Goal: Transaction & Acquisition: Purchase product/service

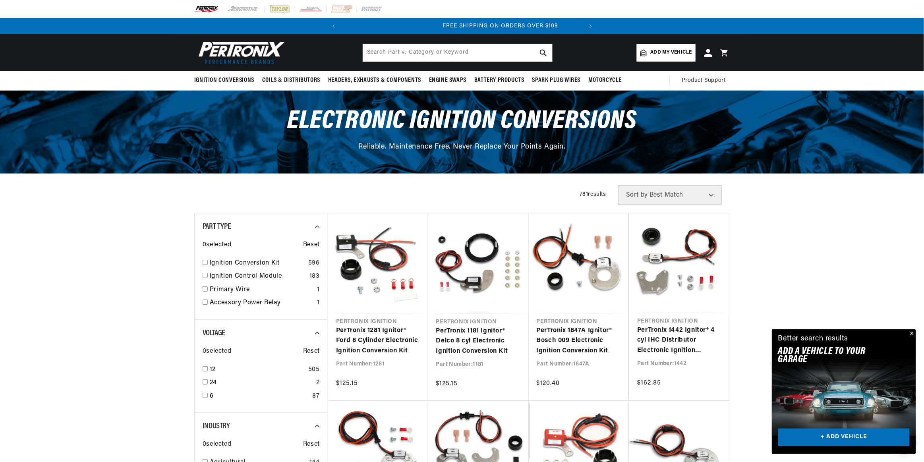
scroll to position [0, 241]
click at [203, 260] on input "checkbox" at bounding box center [205, 262] width 5 height 5
checkbox input "true"
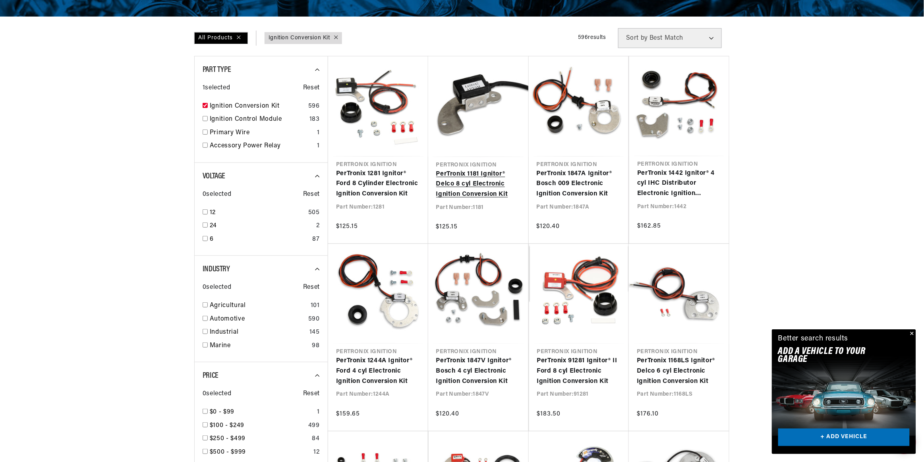
scroll to position [198, 0]
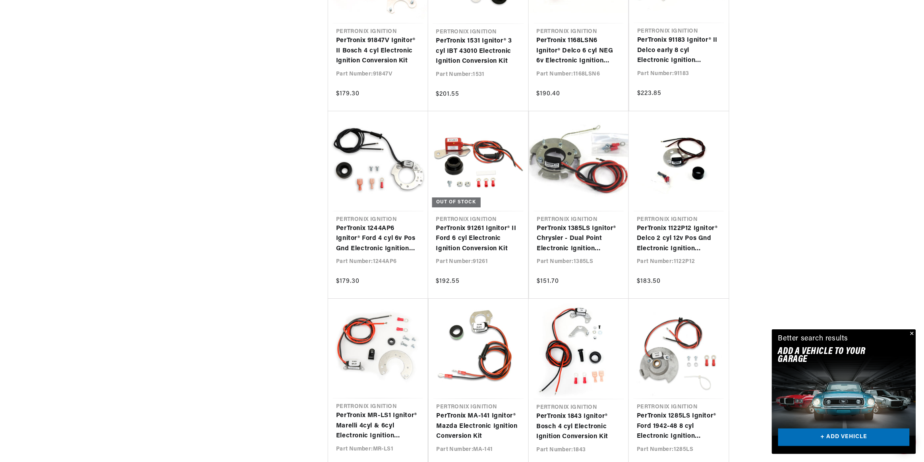
scroll to position [2568, 0]
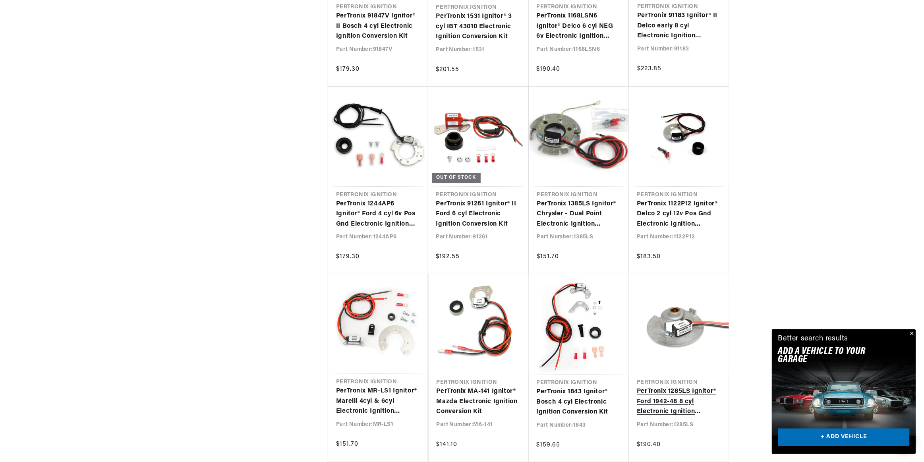
scroll to position [0, 241]
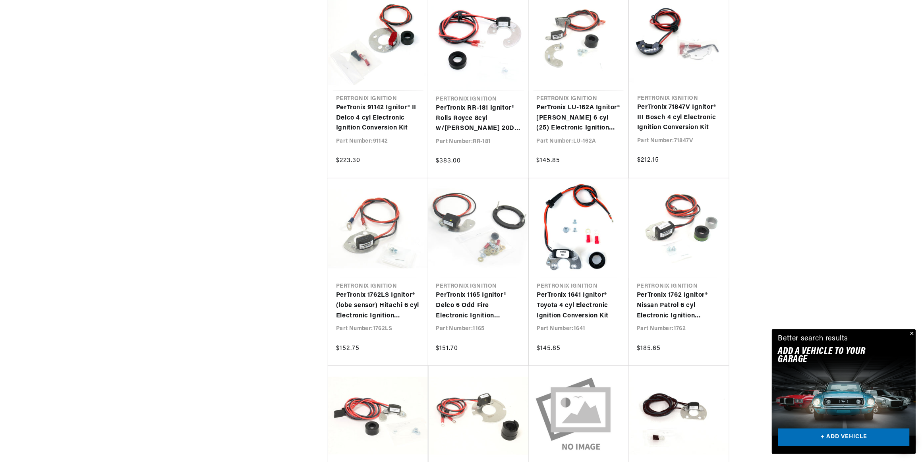
scroll to position [4282, 0]
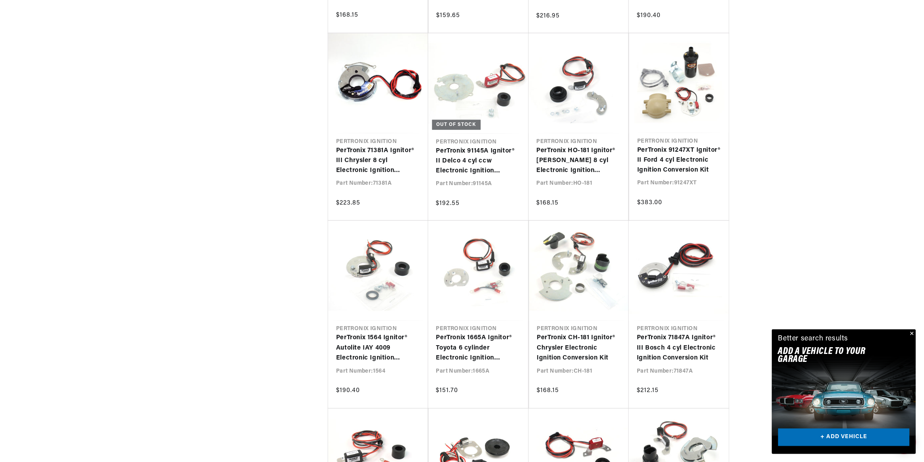
scroll to position [4689, 0]
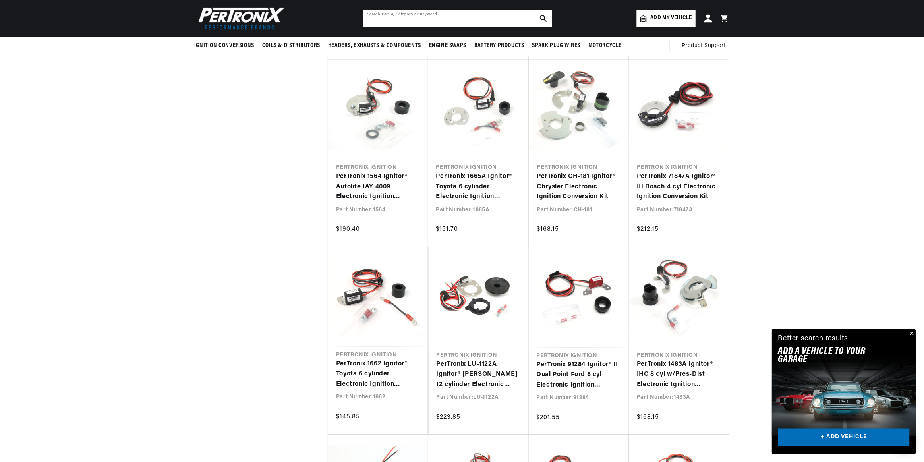
click at [459, 18] on input "text" at bounding box center [457, 18] width 189 height 17
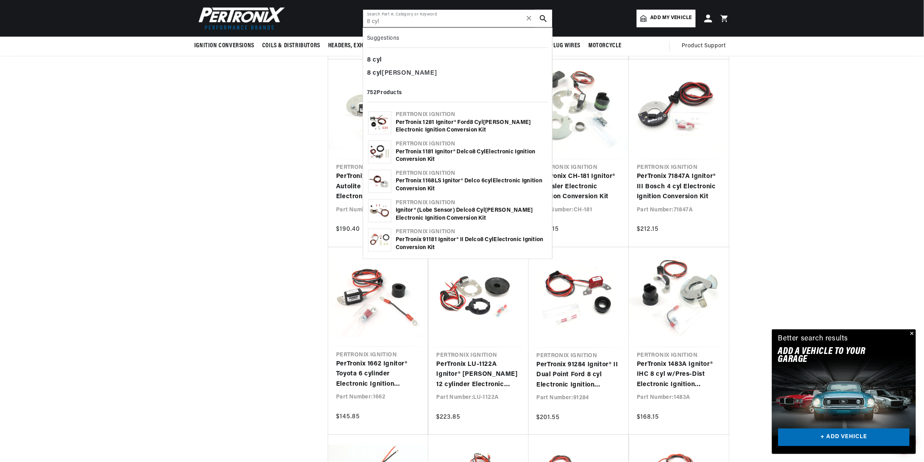
type input "8 cyl"
click at [543, 20] on use "search button" at bounding box center [543, 18] width 7 height 7
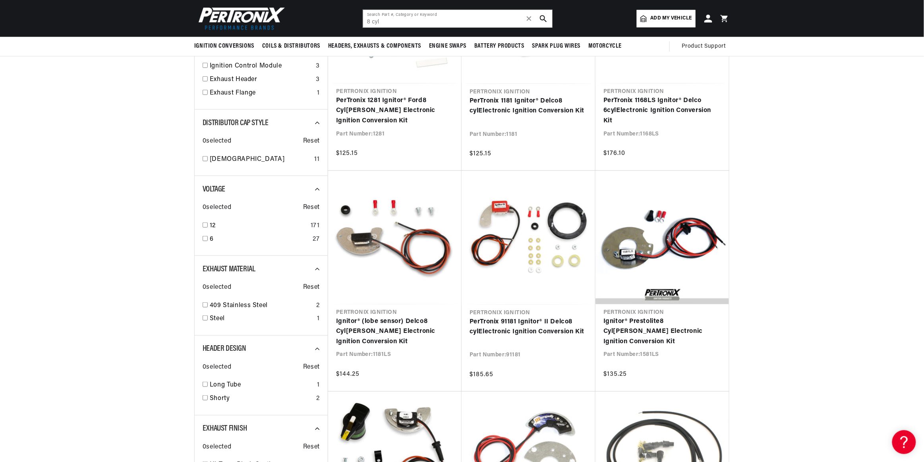
scroll to position [198, 0]
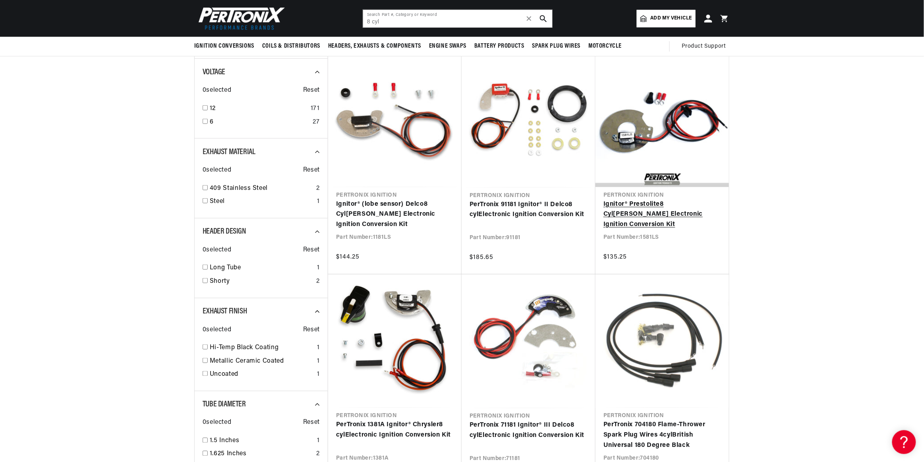
click at [660, 214] on link "Ignitor® Prestolite 8 Cyl inder Electronic Ignition Conversion Kit" at bounding box center [663, 215] width 118 height 31
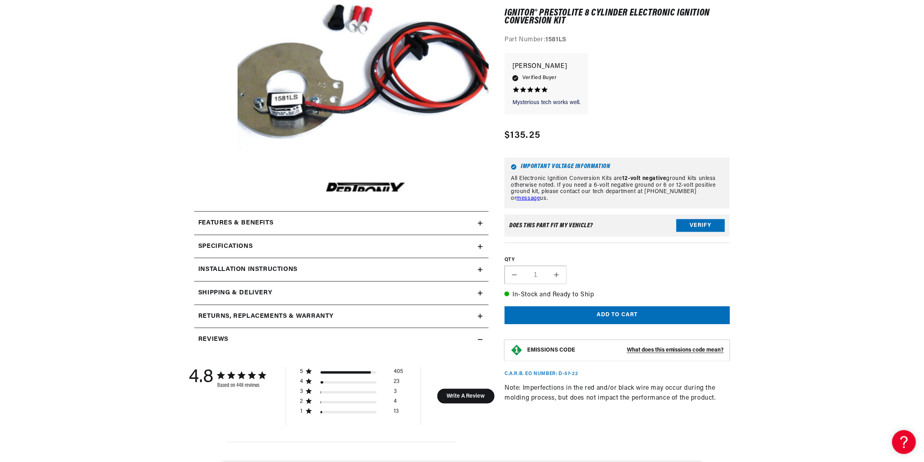
scroll to position [198, 0]
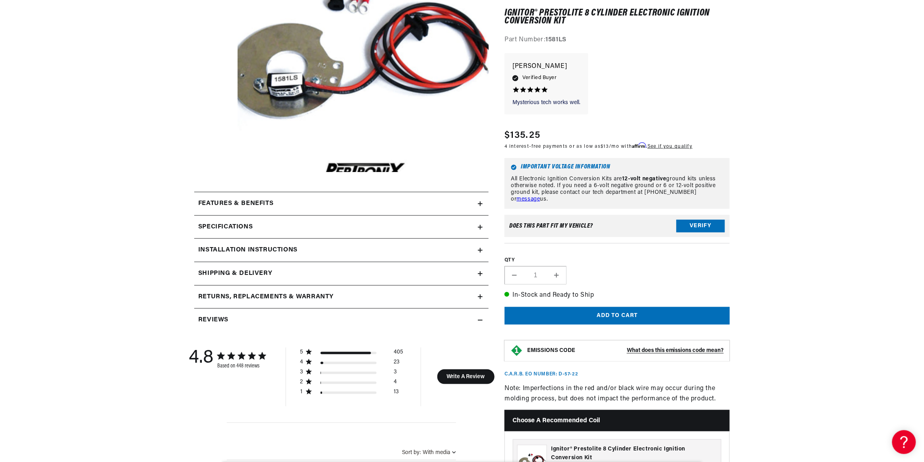
click at [267, 205] on h2 "Features & Benefits" at bounding box center [235, 204] width 75 height 10
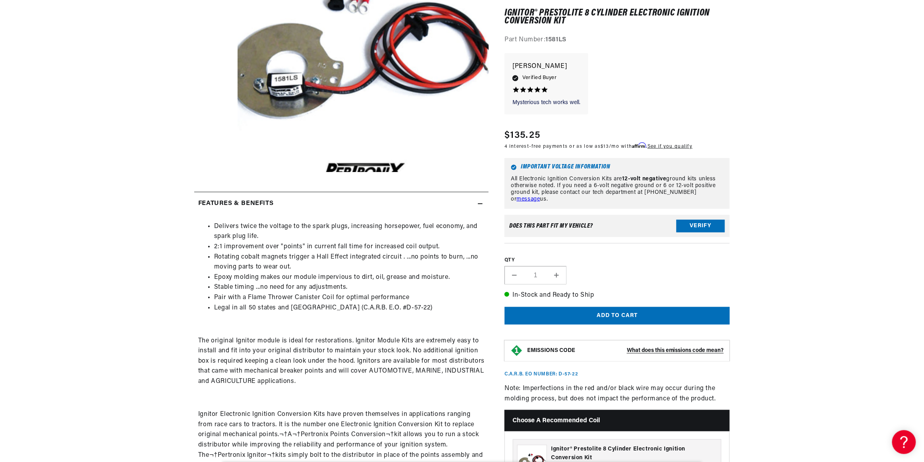
click at [268, 203] on h2 "Features & Benefits" at bounding box center [235, 204] width 75 height 10
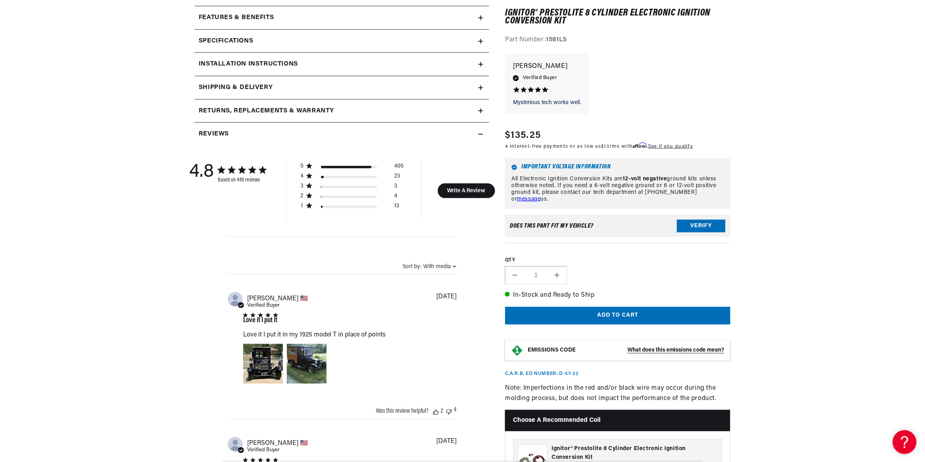
scroll to position [397, 0]
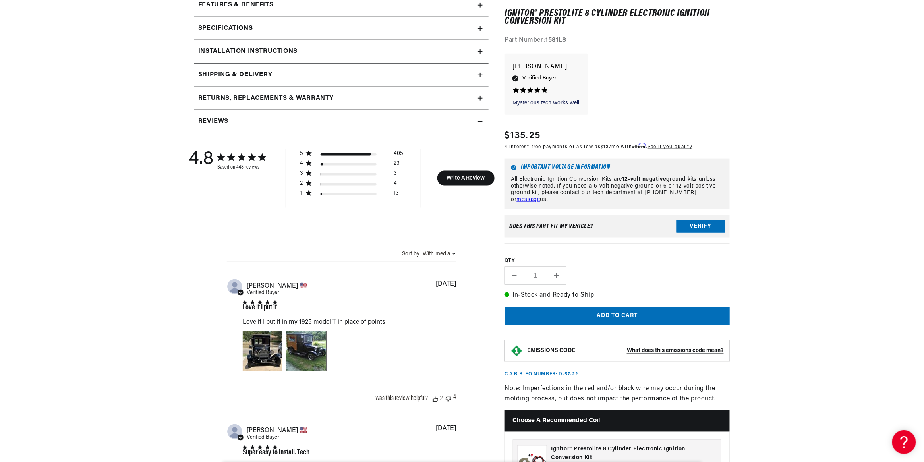
click at [310, 342] on div "Image of Review by roy l. on 24年2月17日 number 2" at bounding box center [307, 351] width 40 height 40
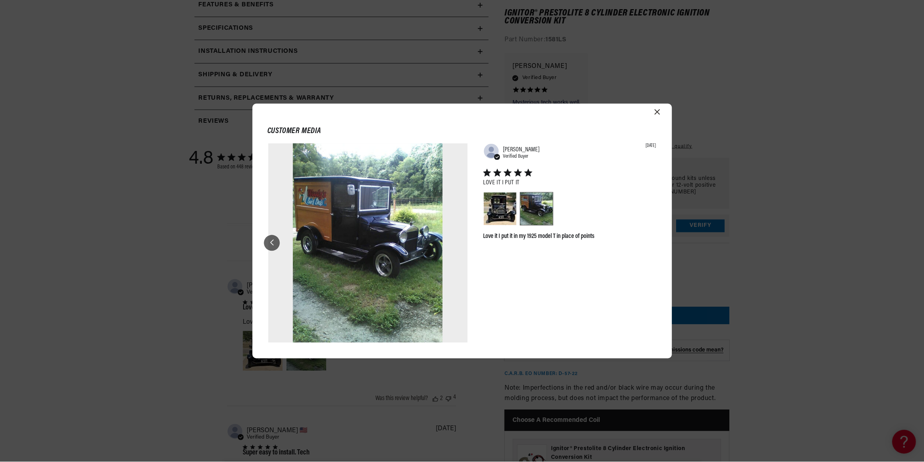
scroll to position [0, 0]
click at [655, 114] on icon "Close modal" at bounding box center [658, 112] width 6 height 6
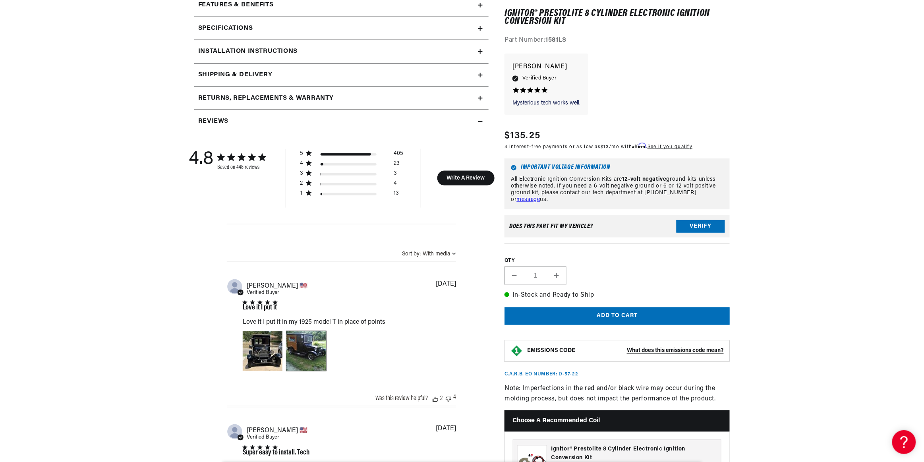
click at [290, 356] on div "Image of Review by roy l. on 24年2月17日 number 2" at bounding box center [307, 351] width 40 height 40
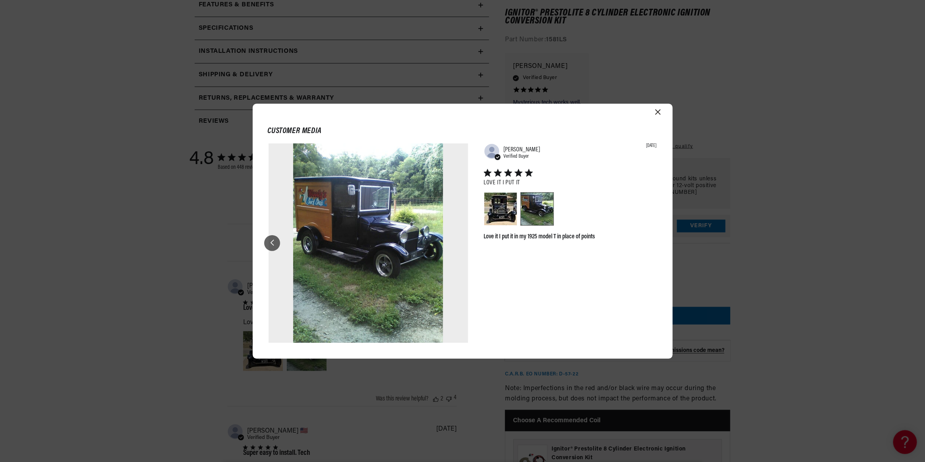
click at [659, 110] on icon "Close modal" at bounding box center [658, 112] width 6 height 6
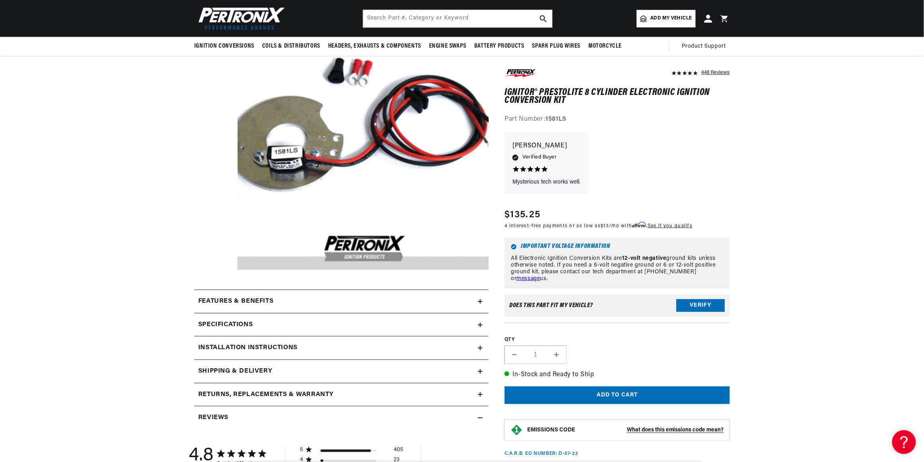
scroll to position [119, 0]
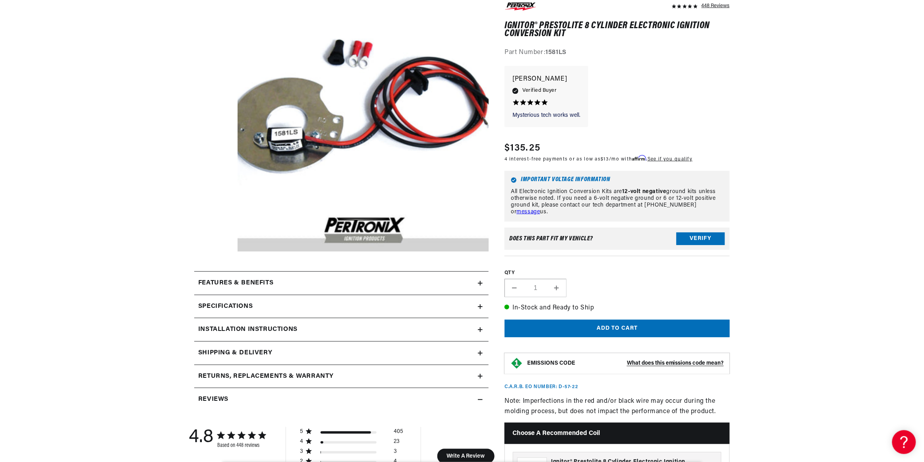
click at [257, 310] on div "Specifications" at bounding box center [336, 307] width 284 height 10
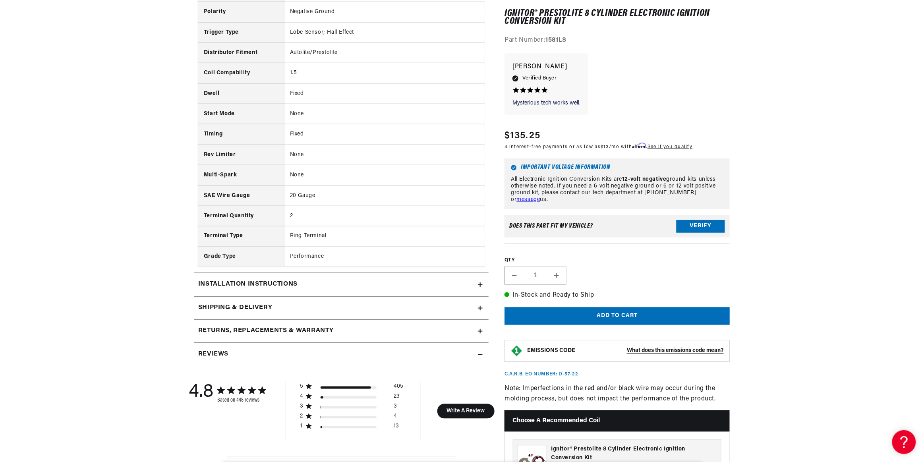
scroll to position [477, 0]
click at [277, 304] on div "Shipping & Delivery" at bounding box center [336, 307] width 284 height 10
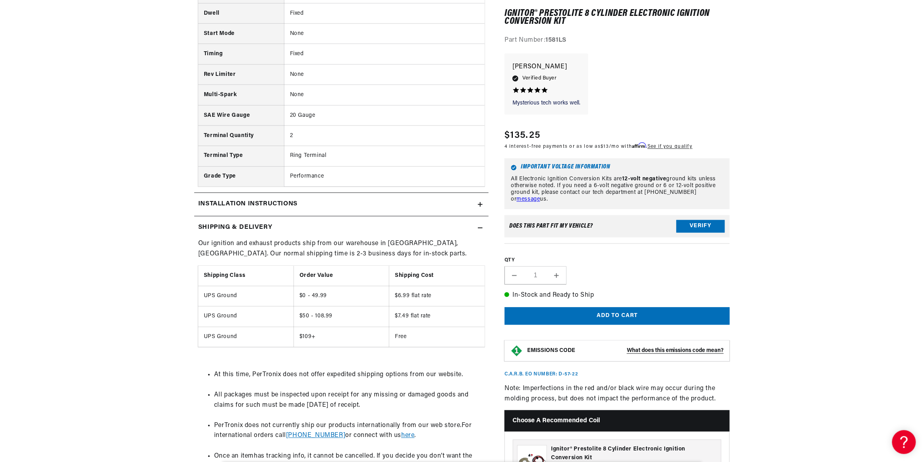
scroll to position [0, 0]
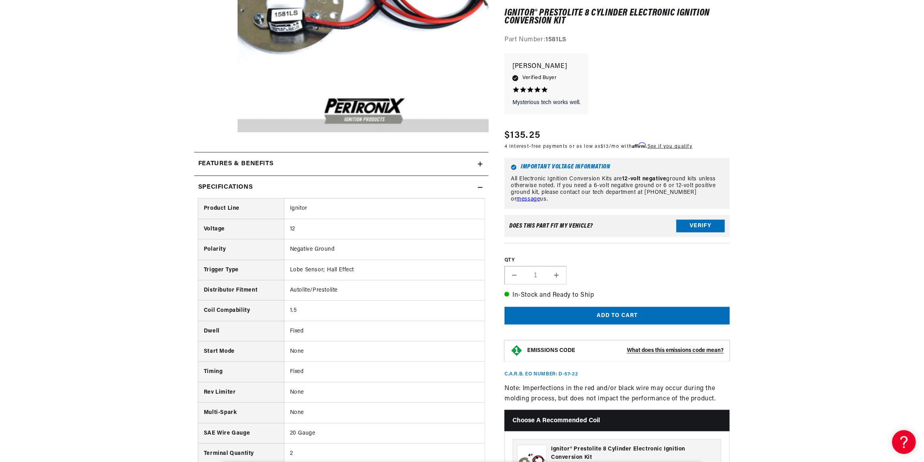
click at [265, 169] on summary "Features & Benefits" at bounding box center [341, 164] width 294 height 23
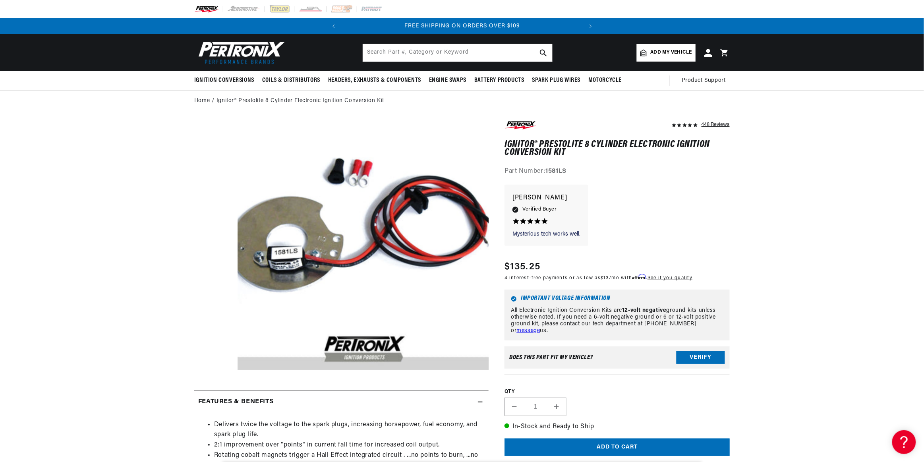
drag, startPoint x: 566, startPoint y: 150, endPoint x: 609, endPoint y: 152, distance: 43.3
click at [584, 149] on h1 "Ignitor® Prestolite 8 Cylinder Electronic Ignition Conversion Kit" at bounding box center [617, 149] width 225 height 16
click at [645, 157] on div "448 Reviews" at bounding box center [617, 148] width 225 height 57
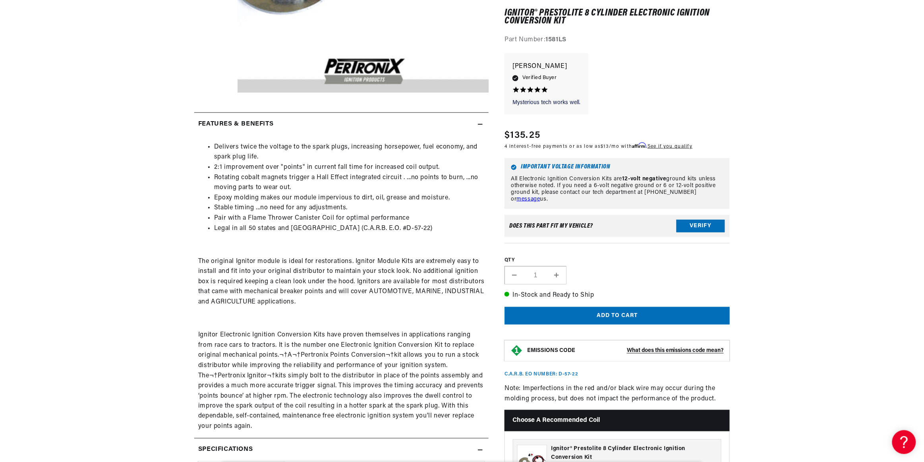
click at [218, 197] on li "Epoxy molding makes our module impervious to dirt, oil, grease and moisture." at bounding box center [349, 198] width 271 height 10
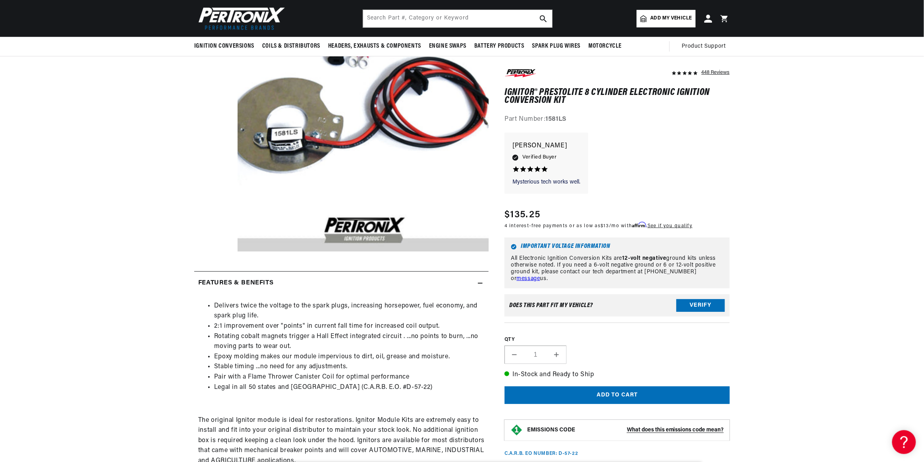
scroll to position [0, 1]
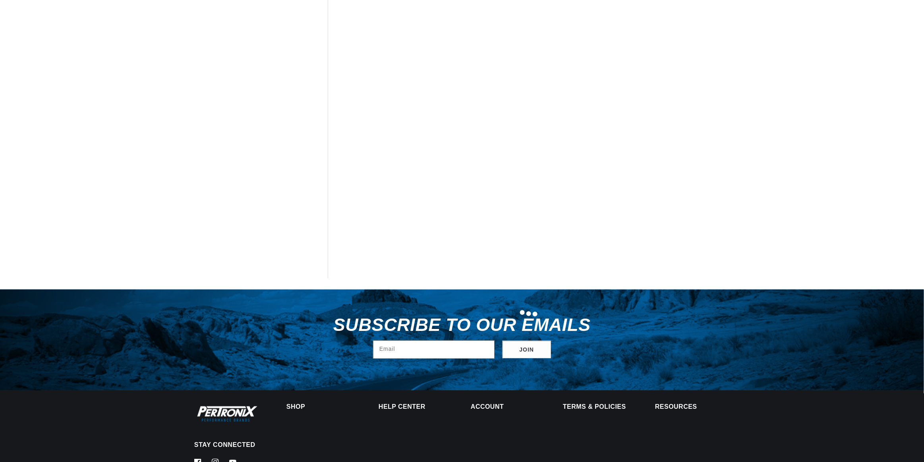
type input "8 cyl"
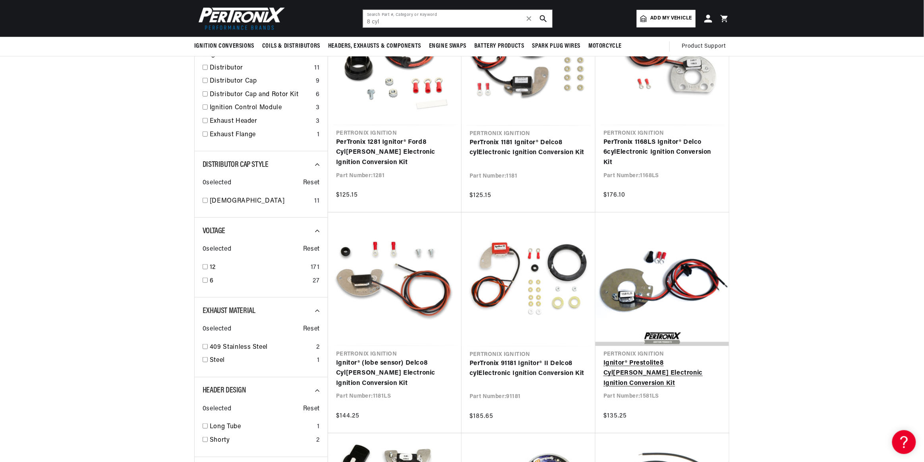
click at [682, 358] on link "Ignitor® Prestolite 8 Cyl inder Electronic Ignition Conversion Kit" at bounding box center [663, 373] width 118 height 31
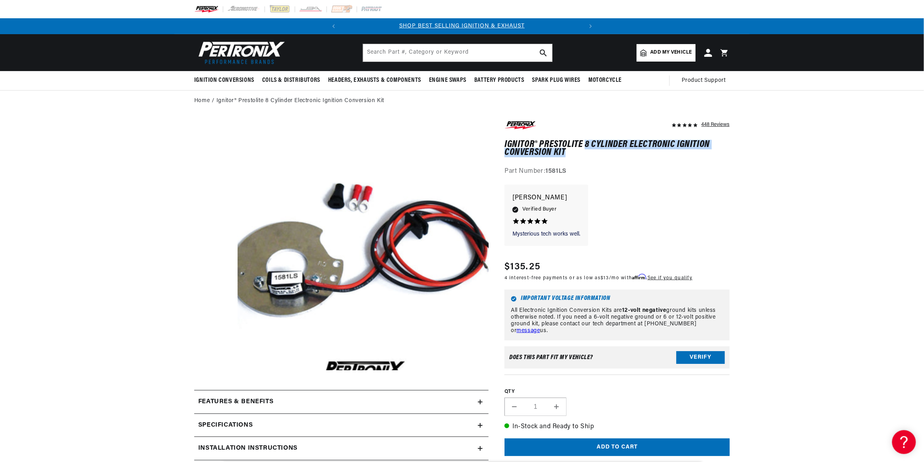
drag, startPoint x: 585, startPoint y: 143, endPoint x: 565, endPoint y: 151, distance: 21.8
click at [565, 151] on h1 "Ignitor® Prestolite 8 Cylinder Electronic Ignition Conversion Kit" at bounding box center [617, 149] width 225 height 16
drag, startPoint x: 565, startPoint y: 151, endPoint x: 557, endPoint y: 151, distance: 7.9
copy h1 "8 Cylinder Electronic Ignition Conversion Kit"
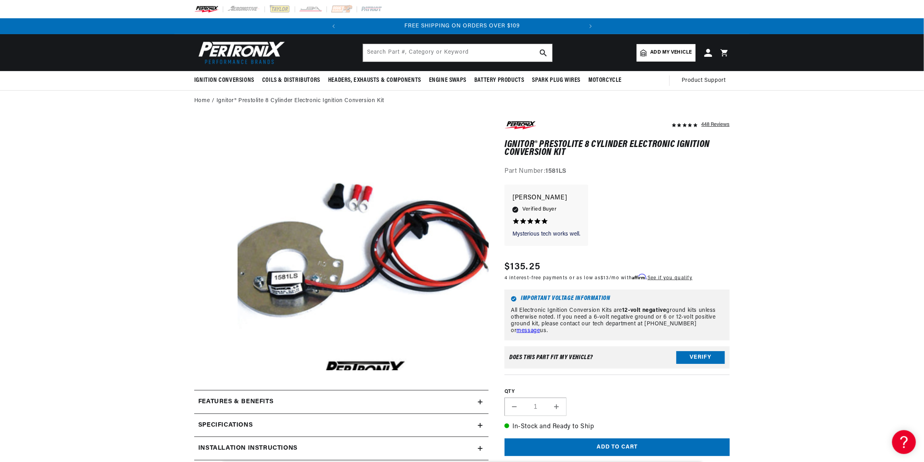
drag, startPoint x: 691, startPoint y: 2, endPoint x: 704, endPoint y: 21, distance: 23.1
click at [711, 2] on div at bounding box center [461, 9] width 575 height 18
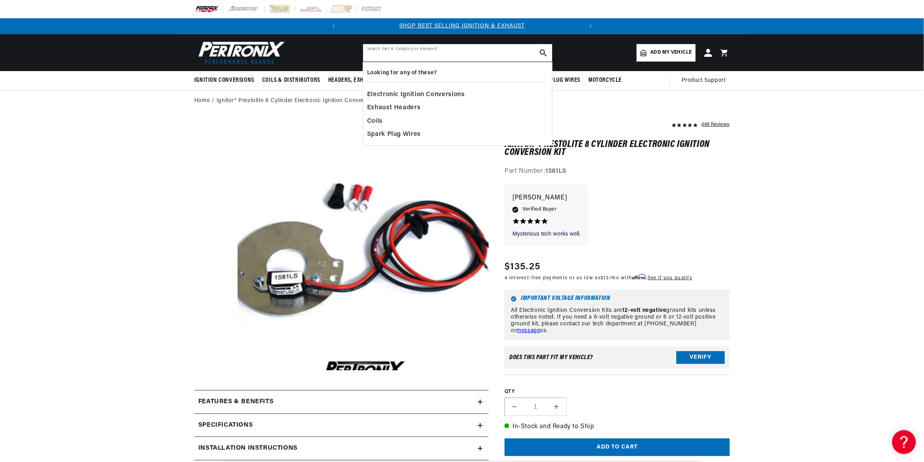
paste input "Pertronix Ignitor Rolls Royce 8 CYL"
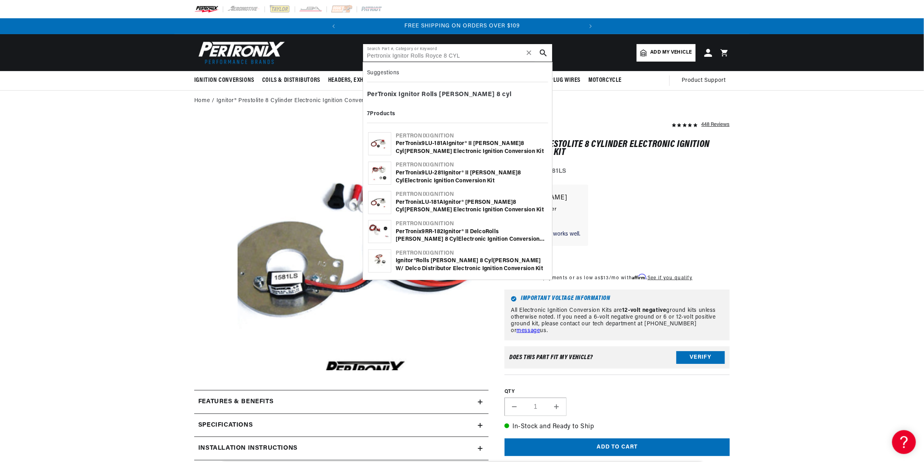
scroll to position [0, 241]
type input "Pertronix Ignitor Rolls Royce 8 CYL"
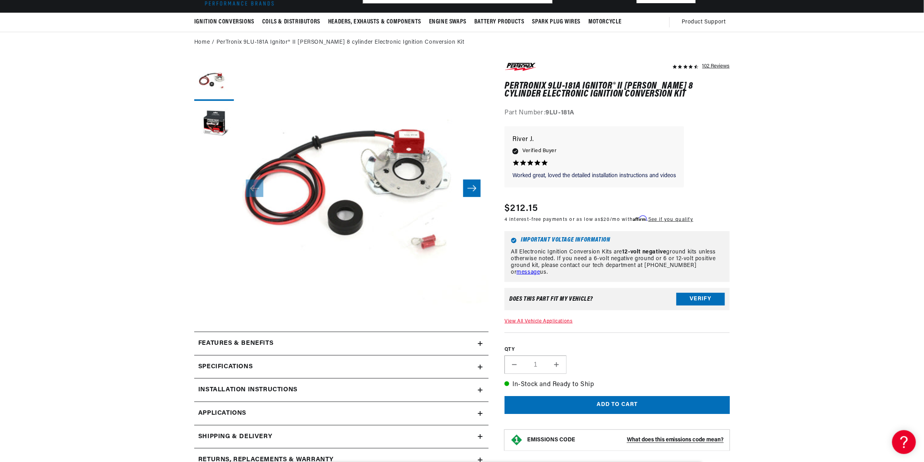
scroll to position [79, 0]
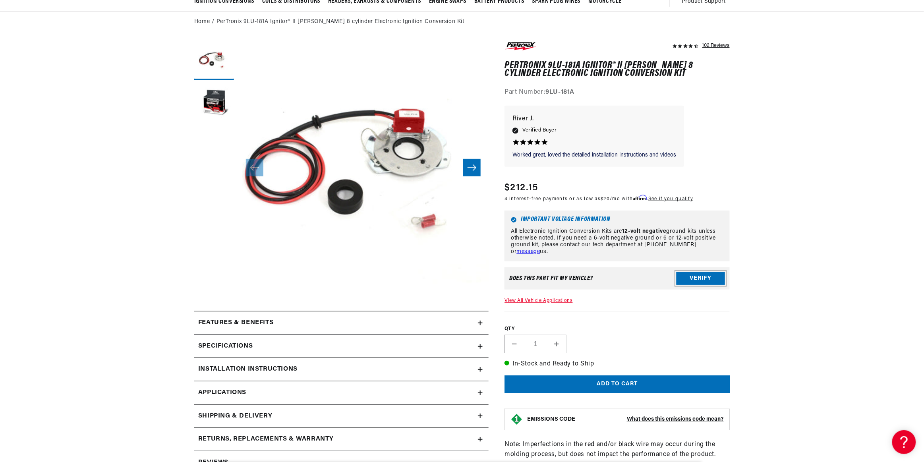
click at [690, 281] on button "Verify" at bounding box center [701, 278] width 48 height 13
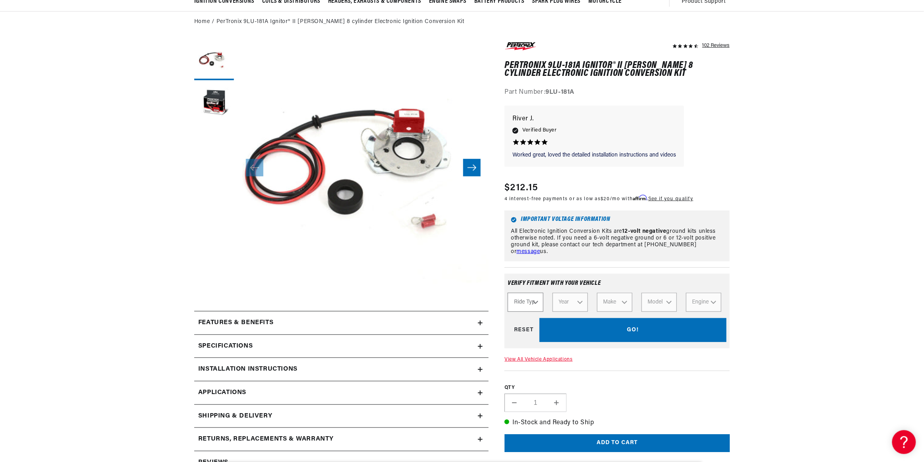
click at [538, 302] on select "Ride Type Automotive Agricultural Industrial Marine Motorcycle" at bounding box center [525, 302] width 35 height 19
select select "Automotive"
click at [508, 293] on select "Ride Type Automotive Agricultural Industrial Marine Motorcycle" at bounding box center [525, 302] width 35 height 19
select select "Automotive"
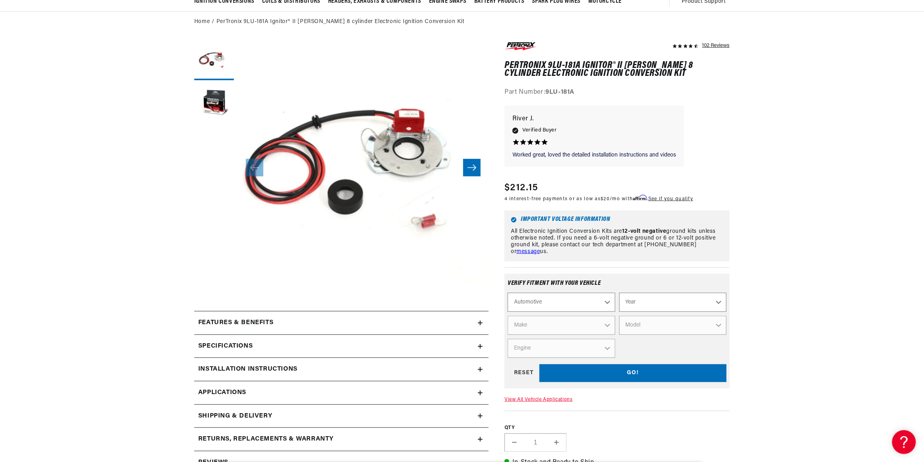
scroll to position [0, 5]
click at [580, 300] on div "Automotive Agricultural Industrial Marine Motorcycle Year [DATE] 2025 2024 2023…" at bounding box center [617, 325] width 219 height 65
click at [642, 301] on select "Year 2026 2025 2024 2023 2022 2021 2020 2019 2018 2017 2016 2015 2014 2013 2012…" at bounding box center [673, 302] width 107 height 19
select select "1972"
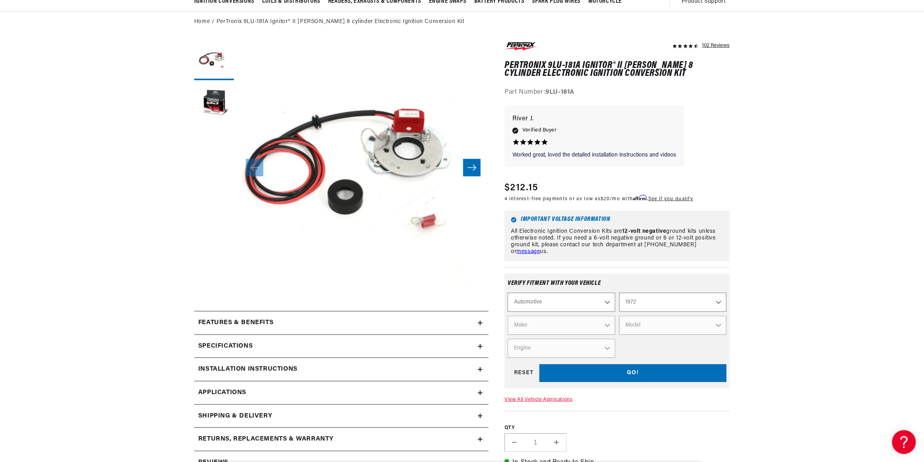
click at [620, 293] on select "Year 2026 2025 2024 2023 2022 2021 2020 2019 2018 2017 2016 2015 2014 2013 2012…" at bounding box center [673, 302] width 107 height 19
select select "1972"
click at [579, 329] on select "Make Alfa Romeo American Motors Aston Martin Audi Austin BMW Buick Cadillac Che…" at bounding box center [561, 325] width 107 height 19
select select "Rolls-Royce"
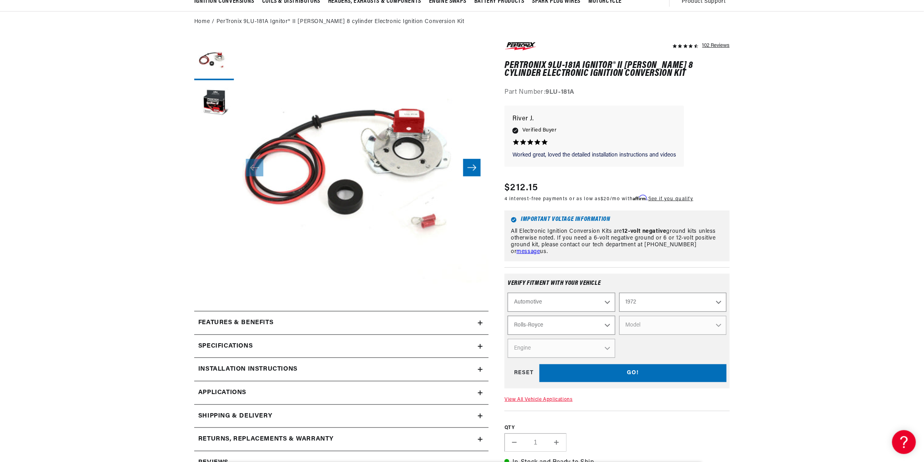
click at [508, 316] on select "Make Alfa Romeo American Motors Aston Martin Audi Austin BMW Buick Cadillac Che…" at bounding box center [561, 325] width 107 height 19
select select "Rolls-Royce"
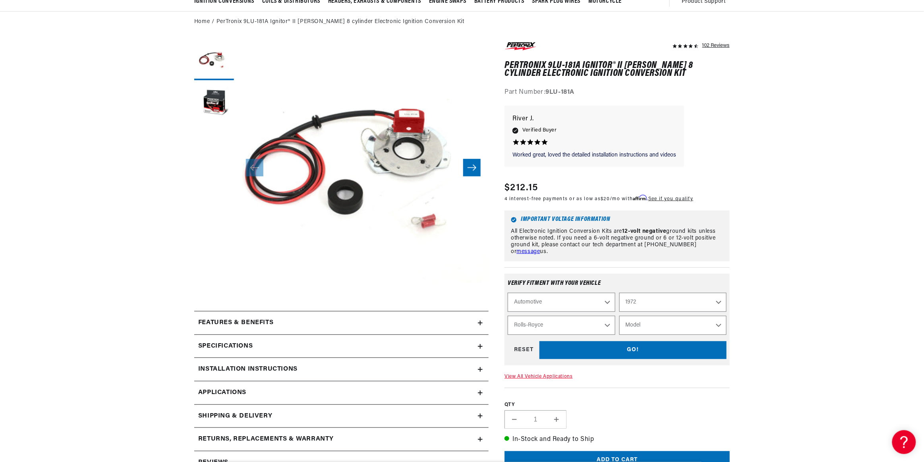
click at [657, 322] on select "Model Corniche Silver Shadow" at bounding box center [673, 325] width 107 height 19
select select "Silver-Shadow"
click at [620, 316] on select "Model Corniche Silver Shadow" at bounding box center [673, 325] width 107 height 19
select select "Model"
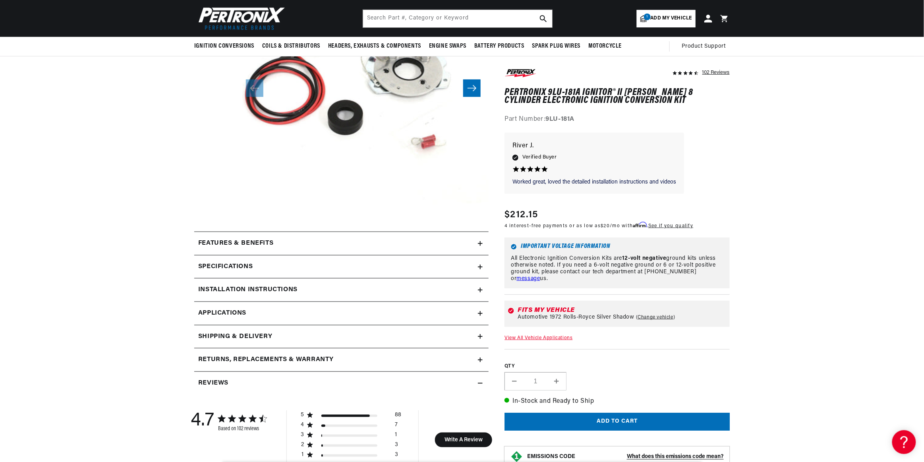
scroll to position [0, 0]
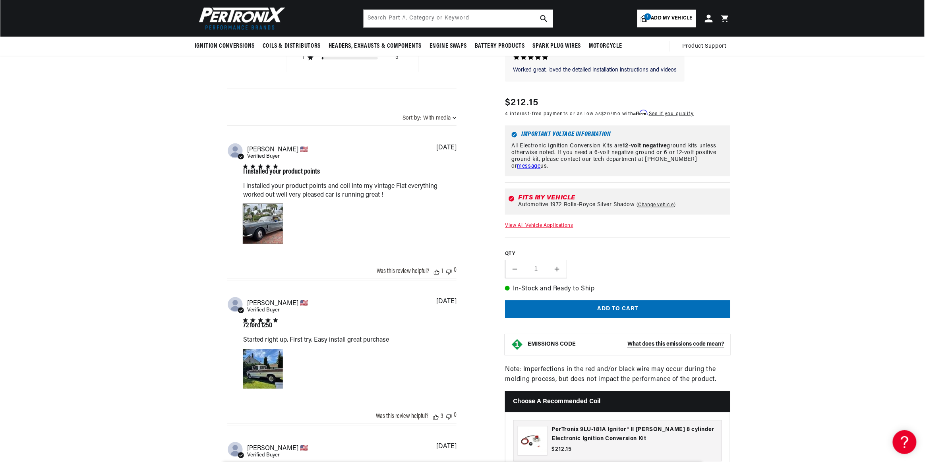
scroll to position [0, 241]
click at [272, 225] on div "Image of Review by Stephen M. on 23年3月03日 number 1" at bounding box center [263, 224] width 40 height 40
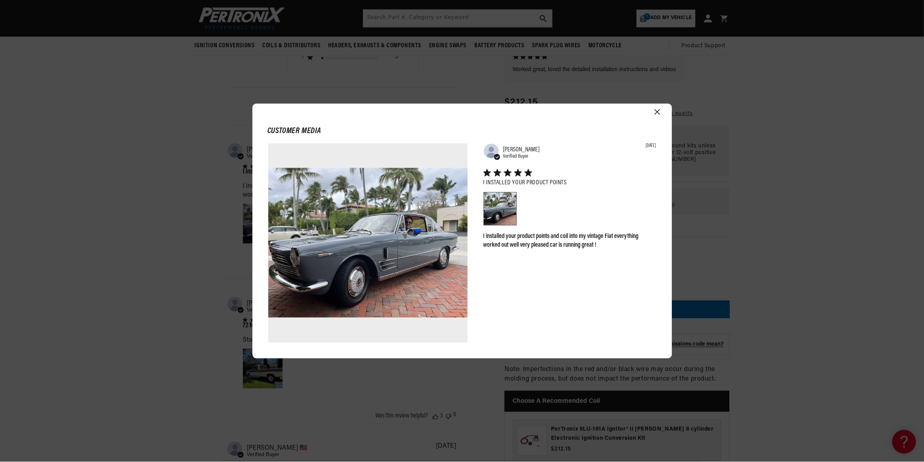
scroll to position [0, 0]
click at [658, 108] on div "Customer media Abstract user icon Stephen M. Verified Buyer 03/03/23 I installe…" at bounding box center [463, 231] width 420 height 255
click at [658, 110] on icon "Close modal" at bounding box center [658, 112] width 6 height 6
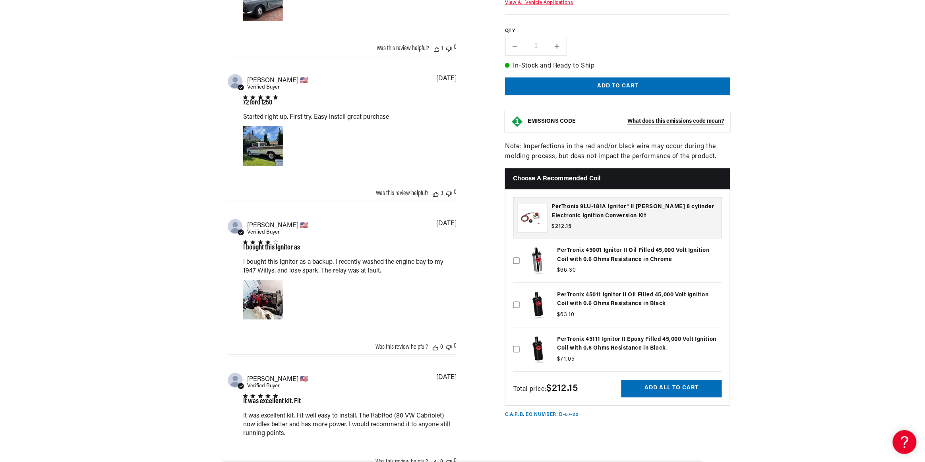
scroll to position [794, 0]
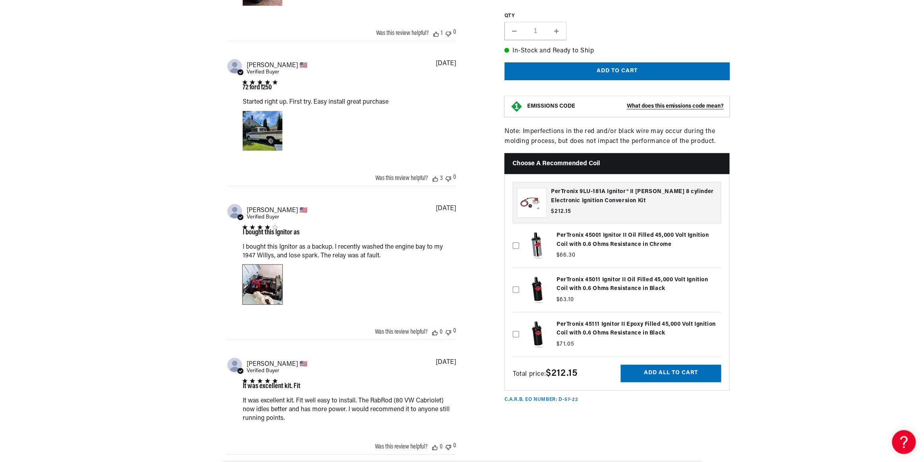
click at [263, 282] on div "Image of Review by Stephen S. on 23年6月12日 number 1" at bounding box center [263, 285] width 40 height 40
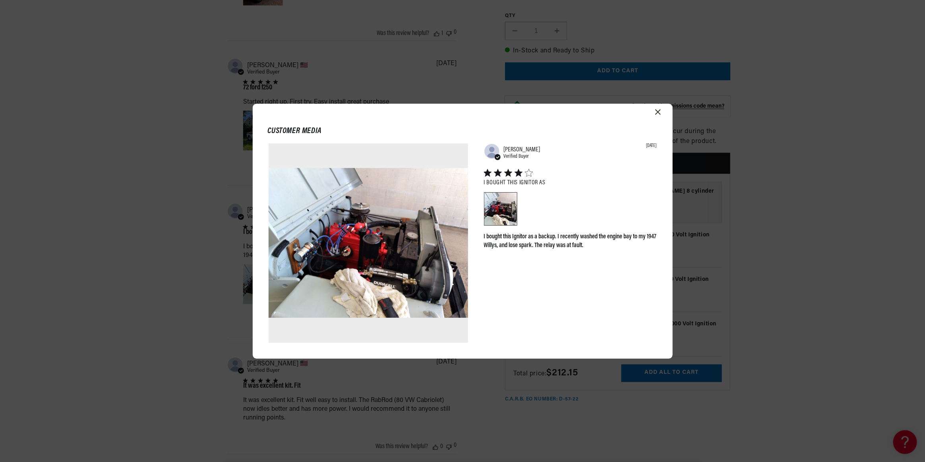
scroll to position [0, 0]
click at [659, 115] on header "Customer media" at bounding box center [463, 127] width 420 height 33
click at [659, 111] on icon "Close modal" at bounding box center [658, 112] width 6 height 6
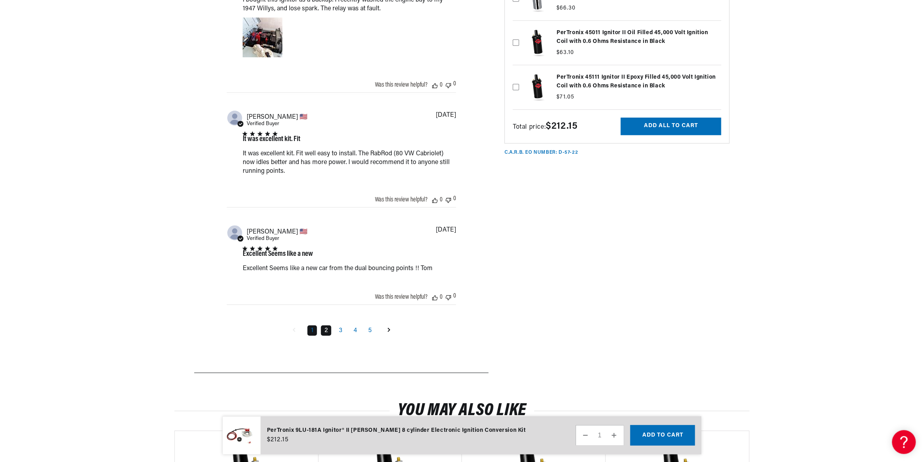
click at [327, 330] on link "2" at bounding box center [326, 330] width 10 height 10
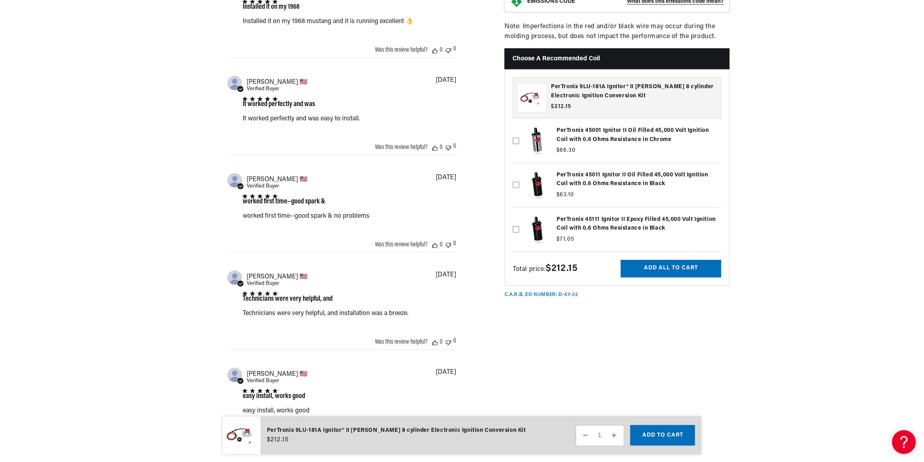
scroll to position [761, 0]
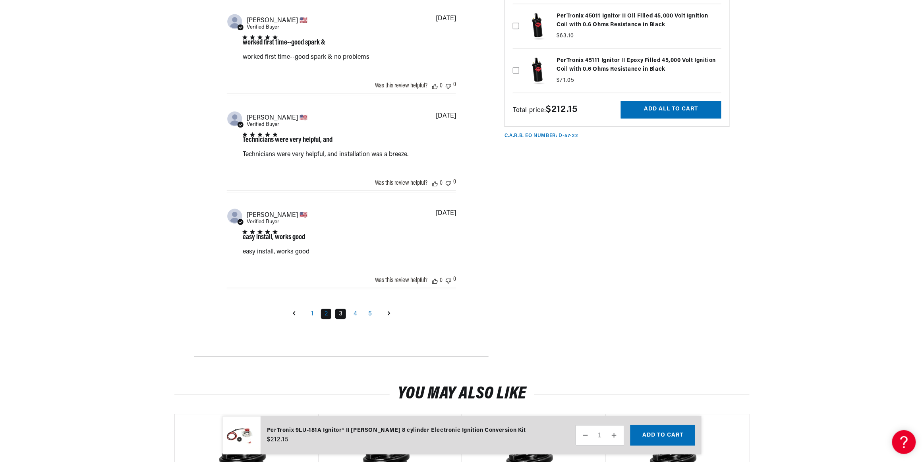
click at [336, 313] on link "3" at bounding box center [340, 314] width 11 height 10
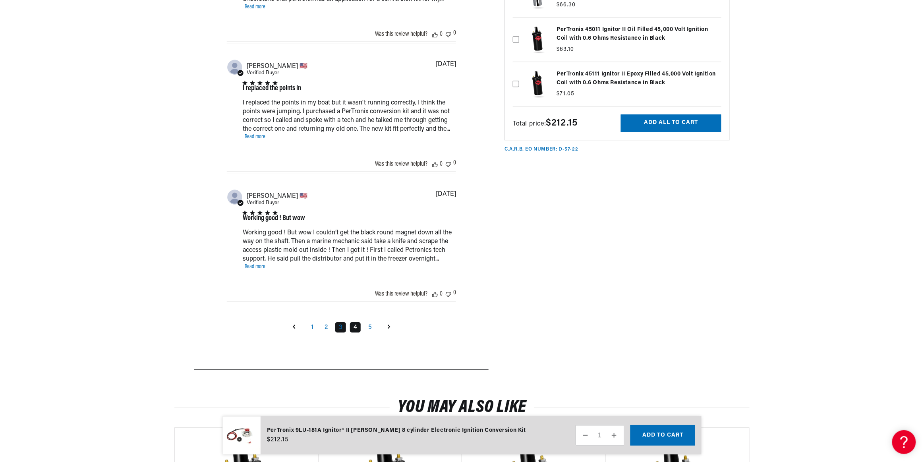
scroll to position [0, 241]
click at [356, 330] on link "4" at bounding box center [355, 327] width 11 height 10
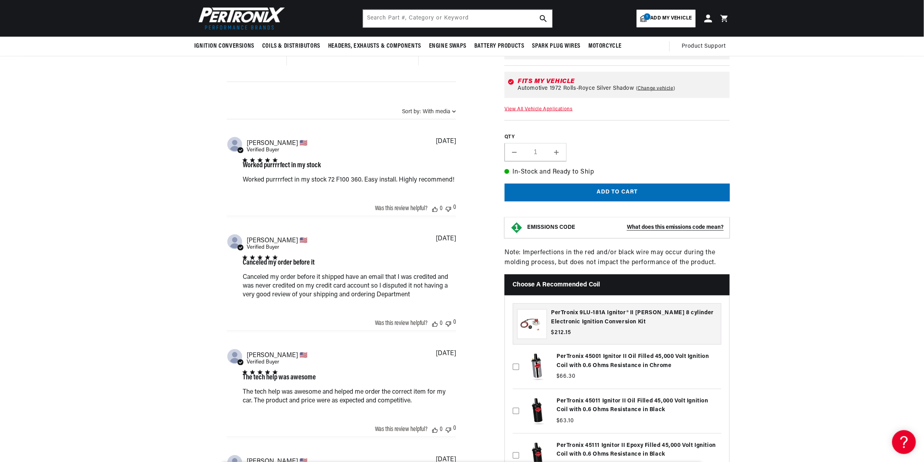
click at [164, 217] on section "102 Reviews" at bounding box center [462, 152] width 924 height 1206
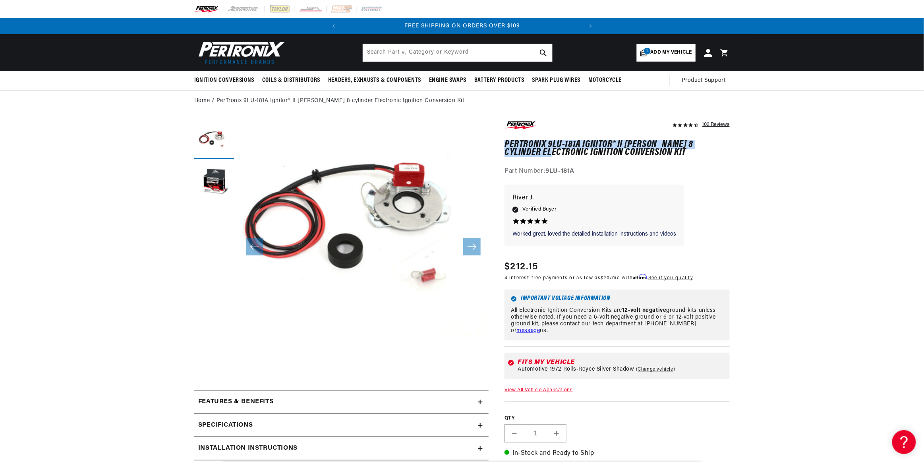
drag, startPoint x: 506, startPoint y: 142, endPoint x: 549, endPoint y: 155, distance: 45.4
click at [549, 155] on h1 "PerTronix 9LU-181A Ignitor® II [PERSON_NAME] 8 cylinder Electronic Ignition Con…" at bounding box center [617, 149] width 225 height 16
drag, startPoint x: 549, startPoint y: 155, endPoint x: 538, endPoint y: 144, distance: 15.5
copy h1 "PerTronix 9LU-181A Ignitor® II Lucas 8 cylinder Electronic"
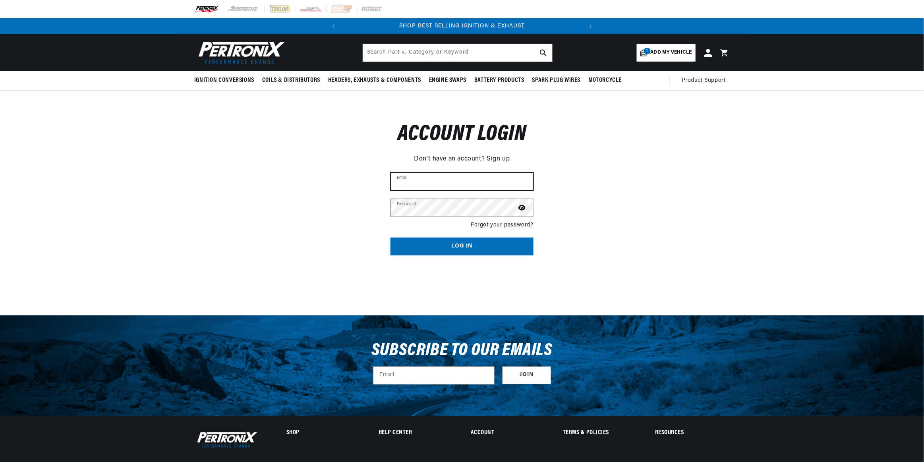
click at [419, 181] on input "Email" at bounding box center [462, 181] width 142 height 17
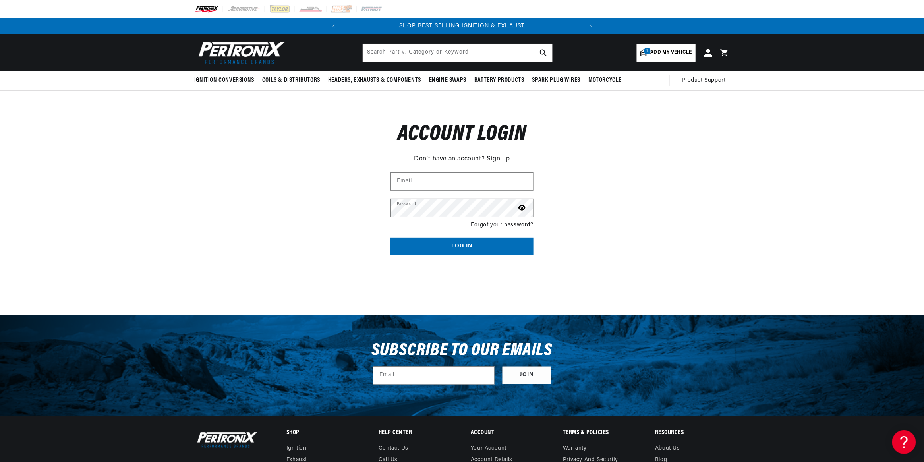
click at [500, 157] on link "Sign up" at bounding box center [498, 159] width 23 height 10
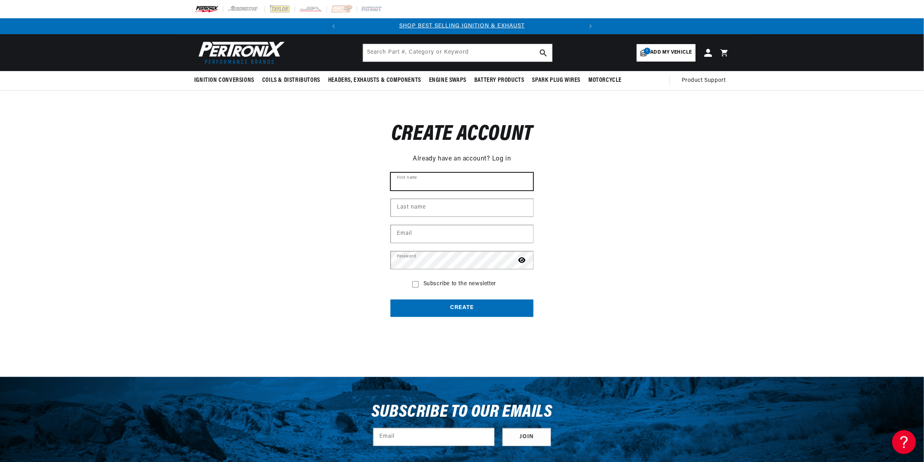
click at [465, 180] on input "First name" at bounding box center [462, 181] width 142 height 17
type input "Hoi Sang"
click at [441, 200] on input "Last name" at bounding box center [462, 207] width 142 height 17
type input "Yu"
click at [424, 232] on input "Email" at bounding box center [462, 233] width 142 height 17
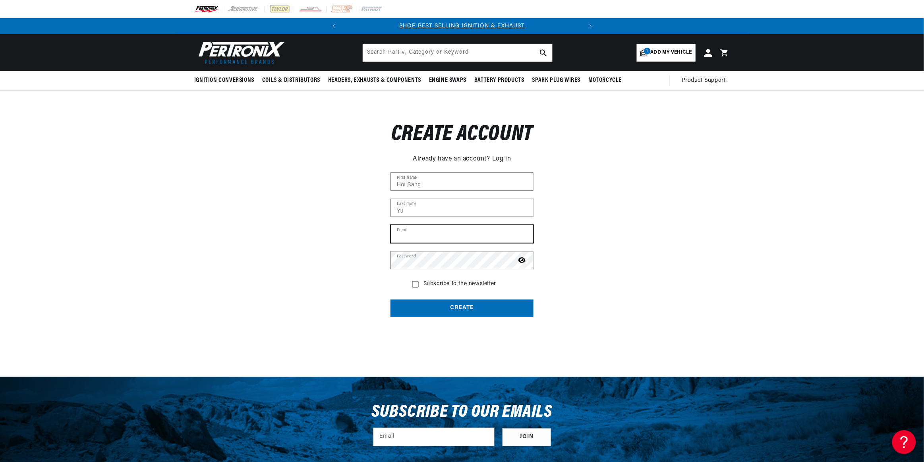
click at [424, 232] on input "Email" at bounding box center [462, 233] width 142 height 17
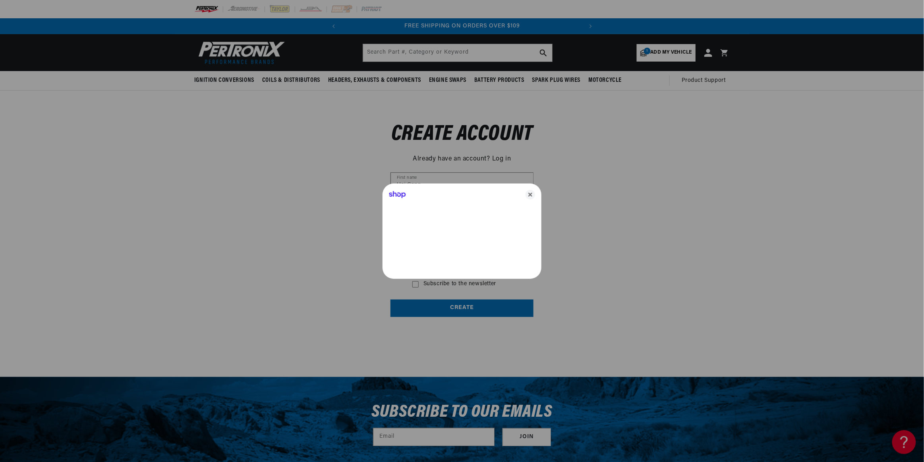
type input "[EMAIL_ADDRESS][DOMAIN_NAME]"
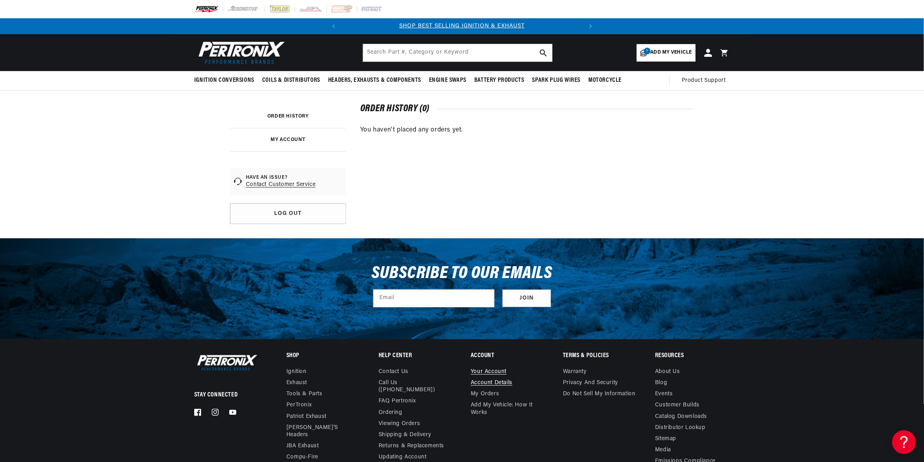
click at [635, 198] on div "Order history (0) You haven't placed any orders yet." at bounding box center [527, 164] width 334 height 119
click at [708, 53] on icon at bounding box center [708, 52] width 8 height 8
click at [434, 56] on input "text" at bounding box center [457, 52] width 189 height 17
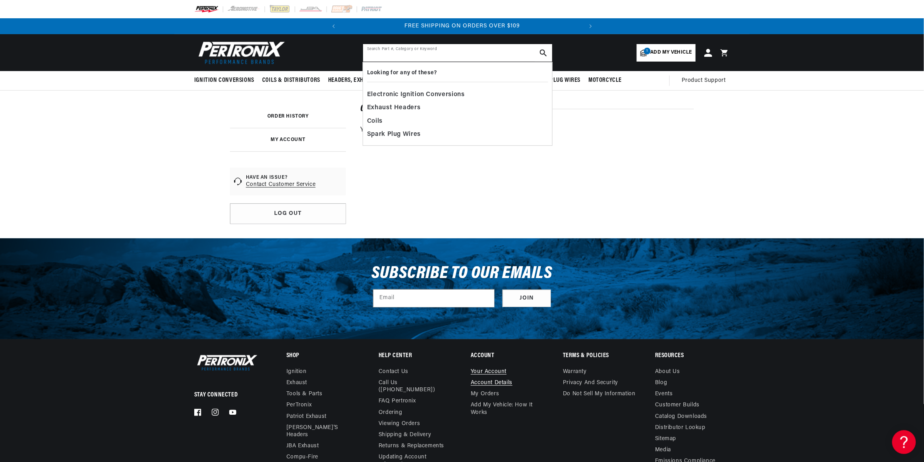
paste input "PerTronix 9LU-181A Ignitor® II Lucas 8 cylinder Electronic"
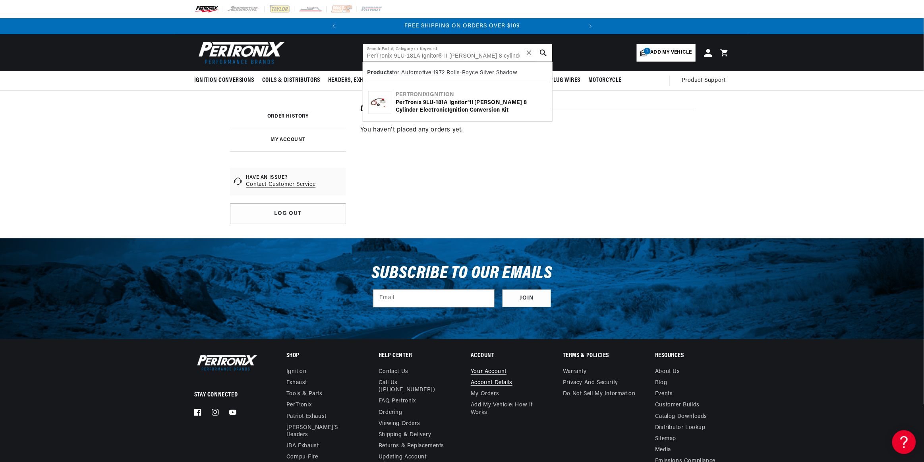
type input "PerTronix 9LU-181A Ignitor® II Lucas 8 cylinder Electronic"
click at [483, 105] on div "PerTronix 9LU - 181A Ignitor ® II Lucas 8 cylinder Electronic Ignition Conversi…" at bounding box center [471, 106] width 151 height 15
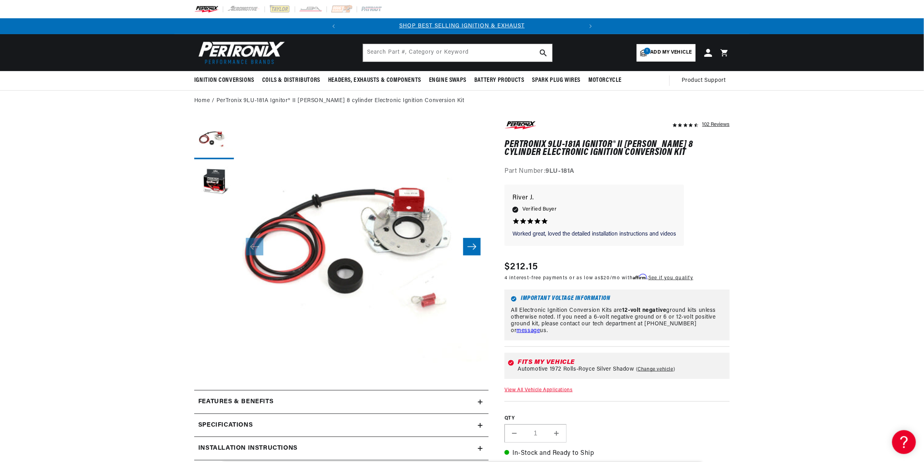
scroll to position [39, 0]
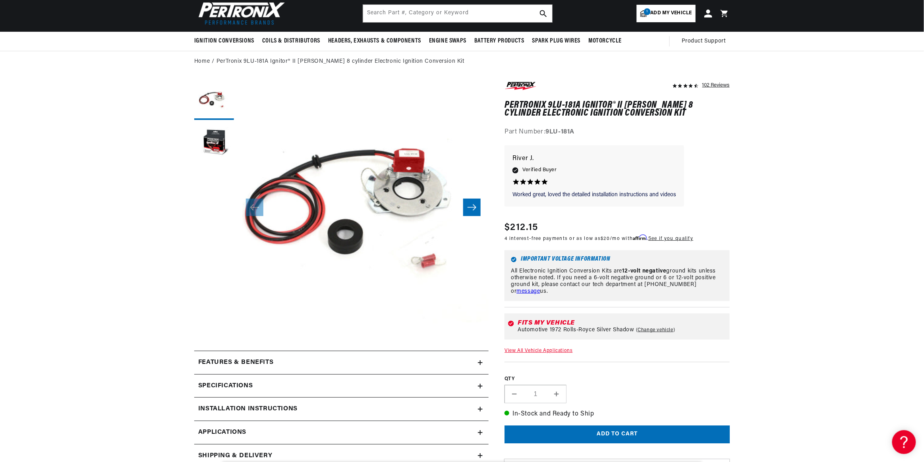
click at [558, 351] on link "View All Vehicle Applications" at bounding box center [539, 351] width 68 height 5
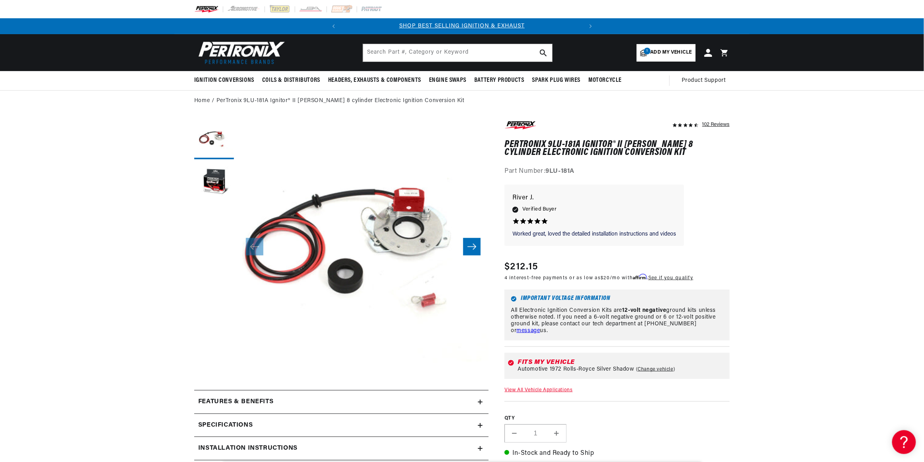
drag, startPoint x: 509, startPoint y: 265, endPoint x: 542, endPoint y: 267, distance: 32.7
click at [542, 267] on div "Regular price $212.15" at bounding box center [599, 267] width 189 height 14
click at [526, 271] on span "$212.15" at bounding box center [521, 267] width 33 height 14
click at [224, 186] on button "Load image 2 in gallery view" at bounding box center [214, 183] width 40 height 40
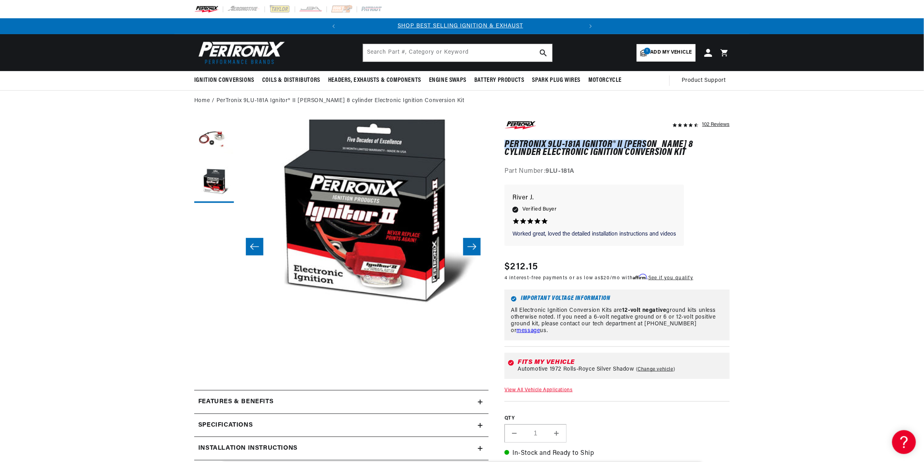
scroll to position [0, 0]
drag, startPoint x: 505, startPoint y: 143, endPoint x: 691, endPoint y: 147, distance: 185.6
click at [691, 147] on h1 "PerTronix 9LU-181A Ignitor® II [PERSON_NAME] 8 cylinder Electronic Ignition Con…" at bounding box center [617, 149] width 225 height 16
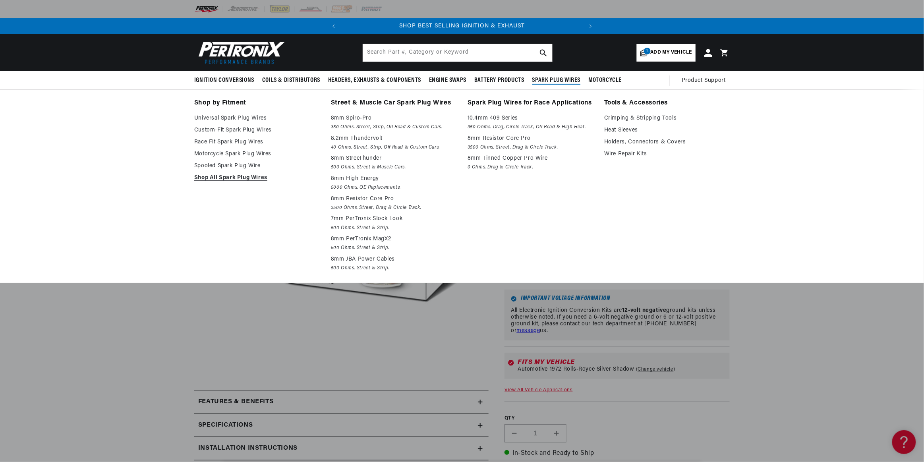
click at [779, 150] on div "Shop by Fitment Universal Spark Plug Wires Custom-Fit Spark Plug Wires Race Fit…" at bounding box center [462, 186] width 924 height 194
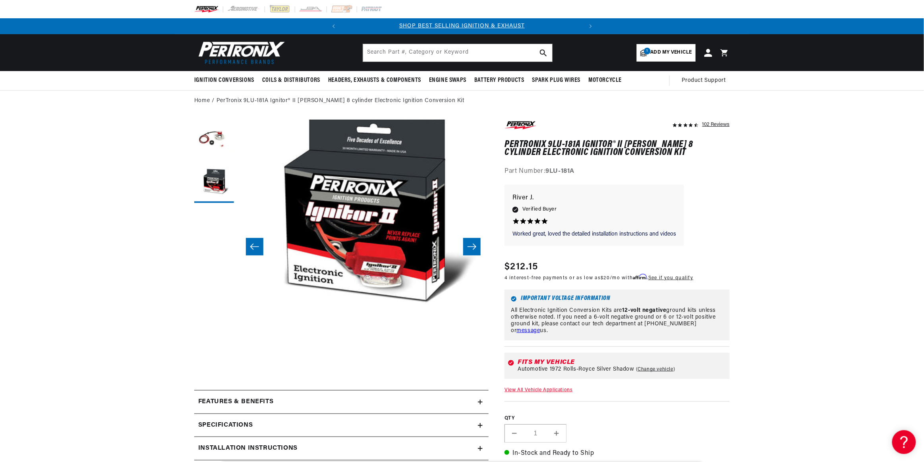
click at [243, 349] on li "Open media 2 in modal" at bounding box center [363, 245] width 301 height 301
click at [413, 51] on input "text" at bounding box center [457, 52] width 189 height 17
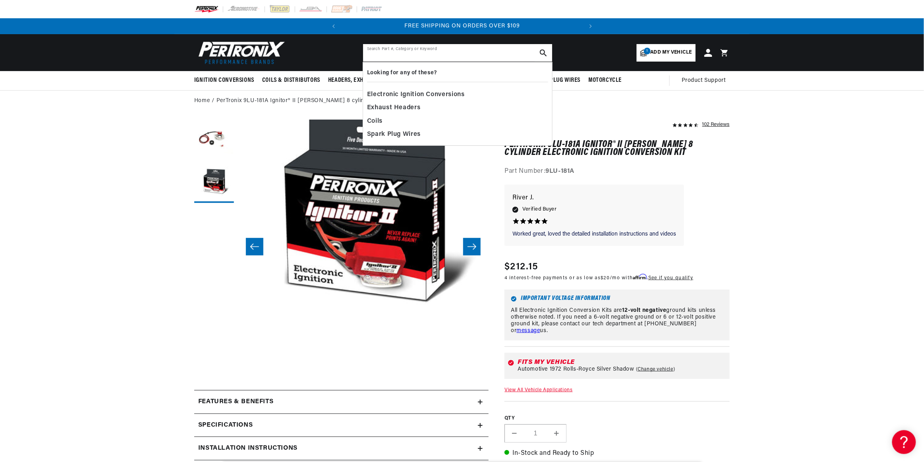
click at [413, 51] on input "text" at bounding box center [457, 52] width 189 height 17
click at [391, 120] on div "Coils" at bounding box center [457, 122] width 181 height 14
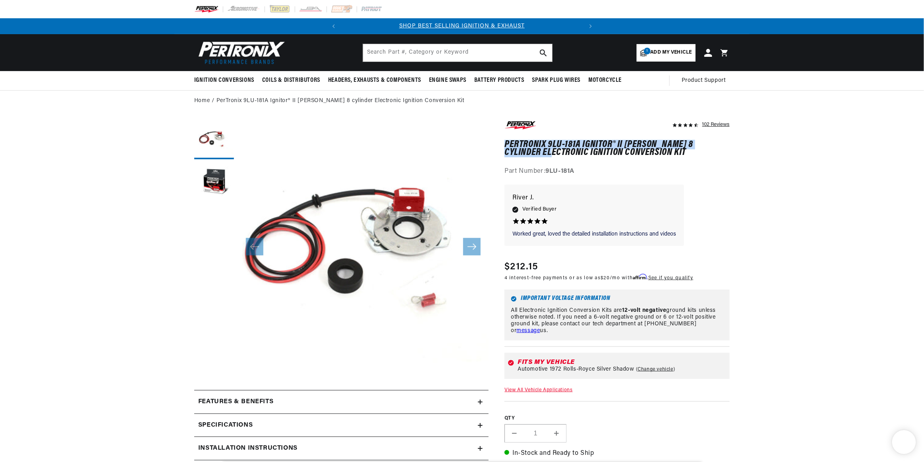
scroll to position [25, 0]
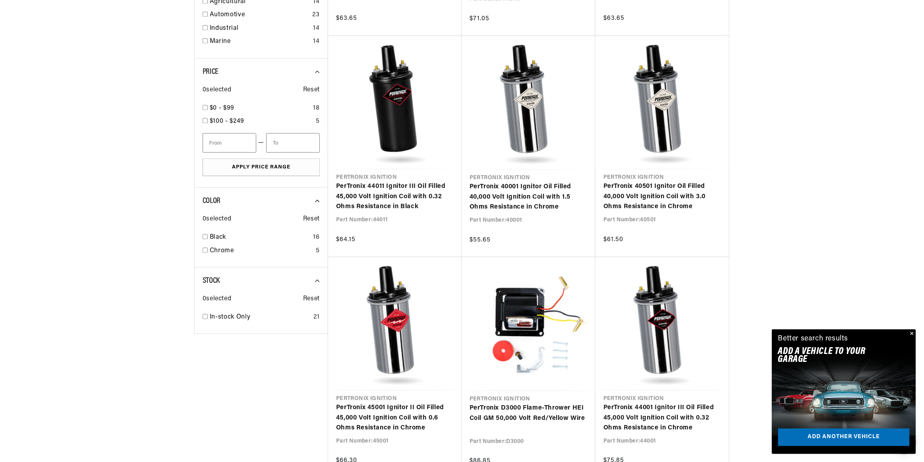
scroll to position [755, 0]
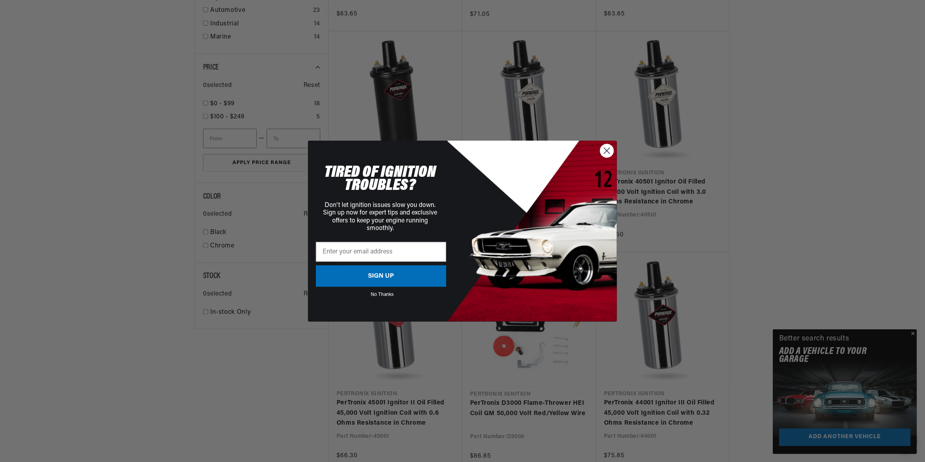
click at [605, 152] on icon "Close dialog" at bounding box center [607, 151] width 6 height 6
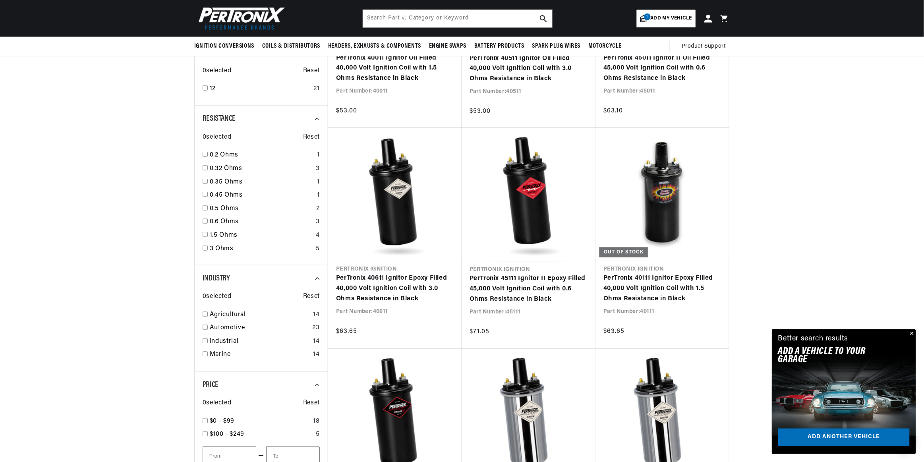
click at [219, 115] on span "Resistance" at bounding box center [219, 119] width 33 height 8
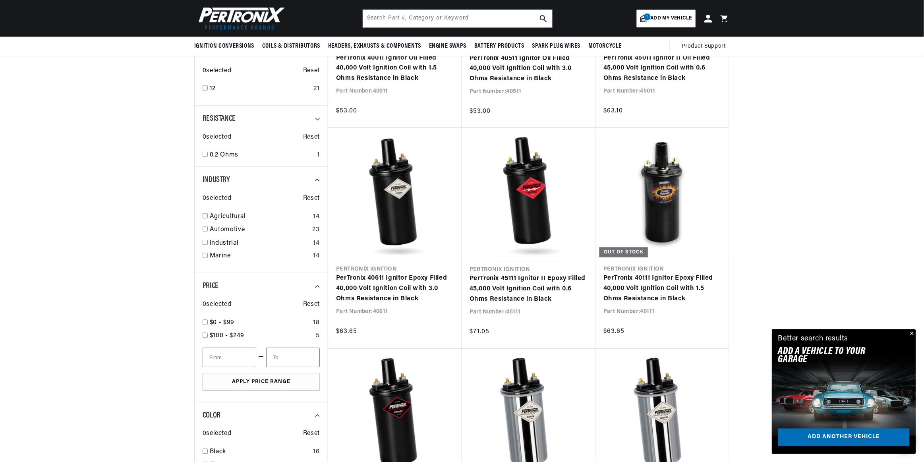
click at [219, 115] on span "Resistance" at bounding box center [219, 119] width 33 height 8
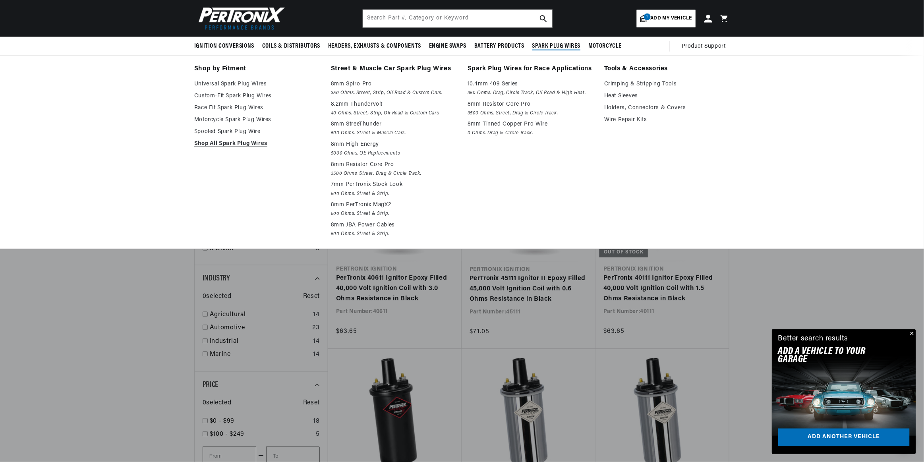
scroll to position [0, 241]
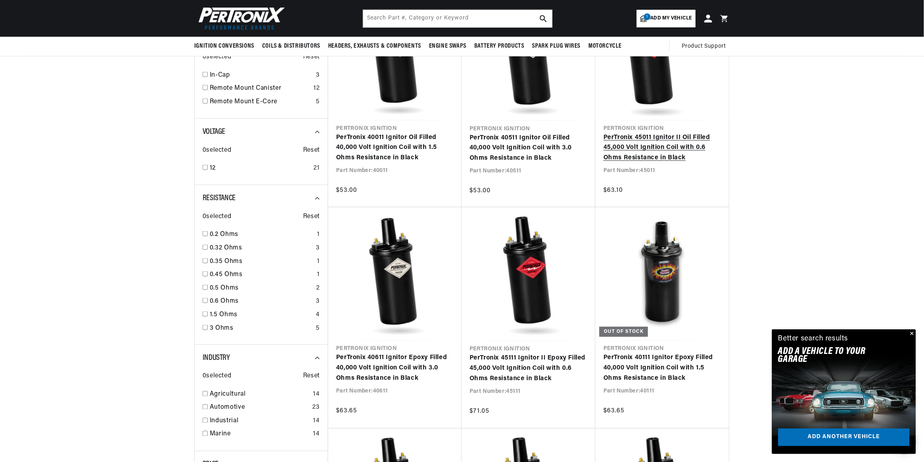
scroll to position [278, 0]
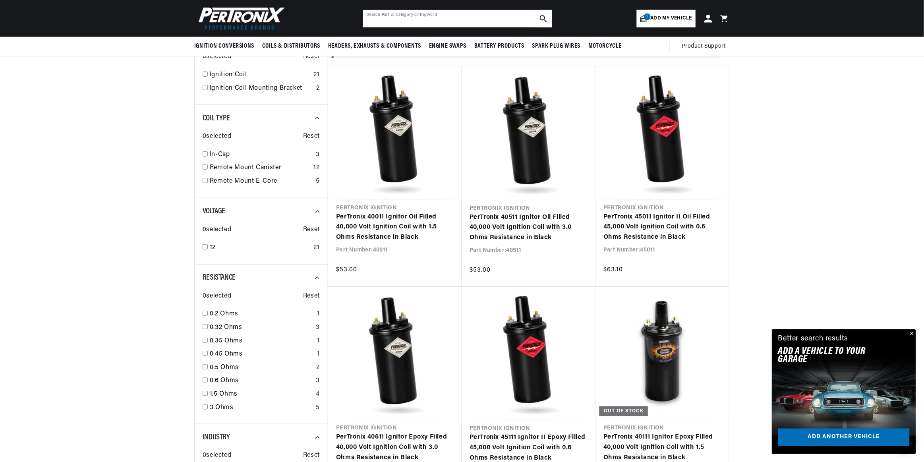
click at [477, 17] on input "text" at bounding box center [457, 18] width 189 height 17
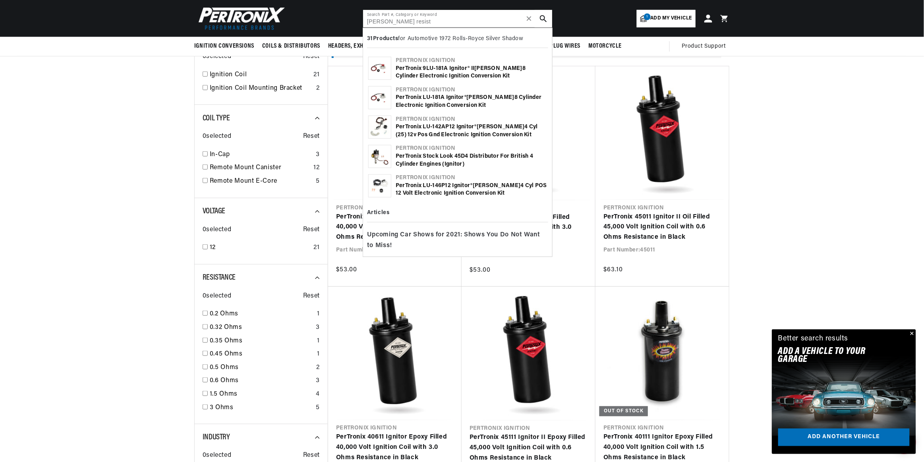
scroll to position [0, 241]
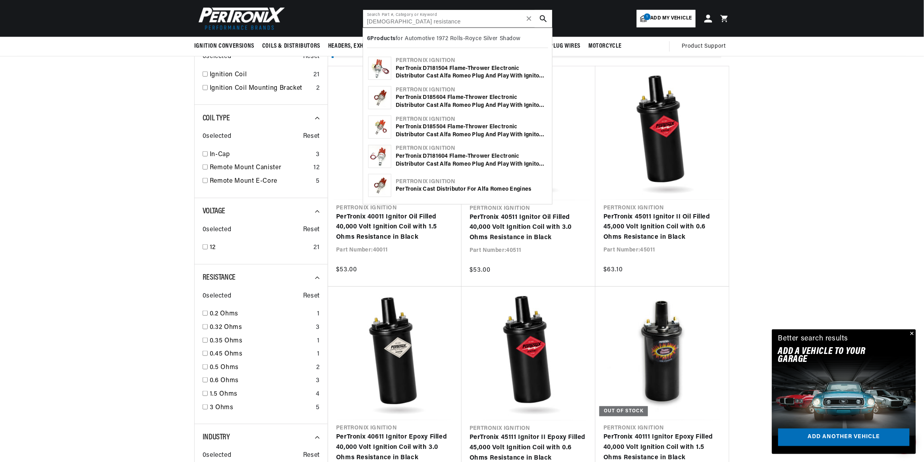
type input "lucas resistance"
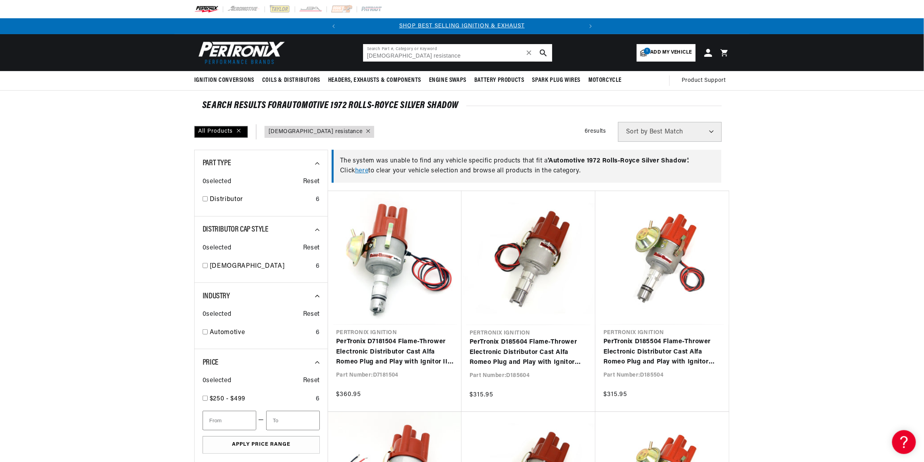
drag, startPoint x: 382, startPoint y: 57, endPoint x: 352, endPoint y: 56, distance: 29.4
click at [352, 56] on header "BETTER SEARCH RESULTS Add your vehicle's year, make, and model to find parts be…" at bounding box center [461, 52] width 575 height 37
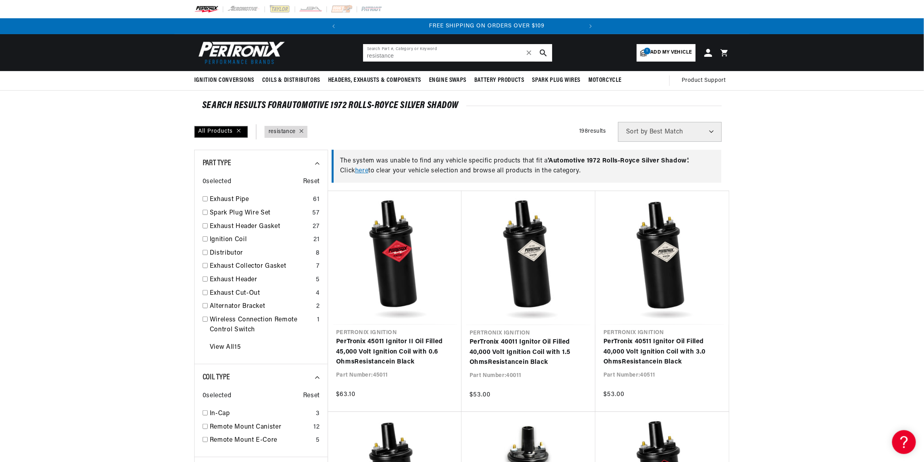
scroll to position [0, 241]
click at [545, 48] on button "search button" at bounding box center [543, 52] width 17 height 17
click at [416, 61] on input "resistance" at bounding box center [457, 52] width 189 height 17
click at [547, 54] on button "search button" at bounding box center [543, 52] width 17 height 17
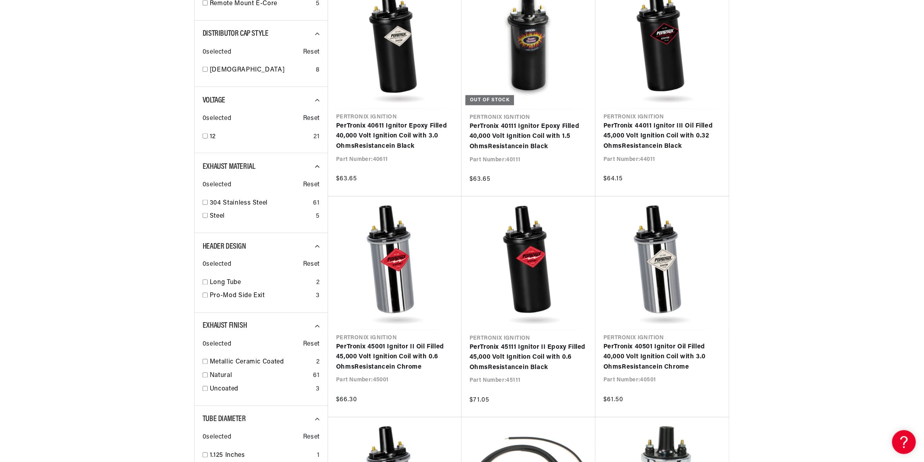
scroll to position [0, 0]
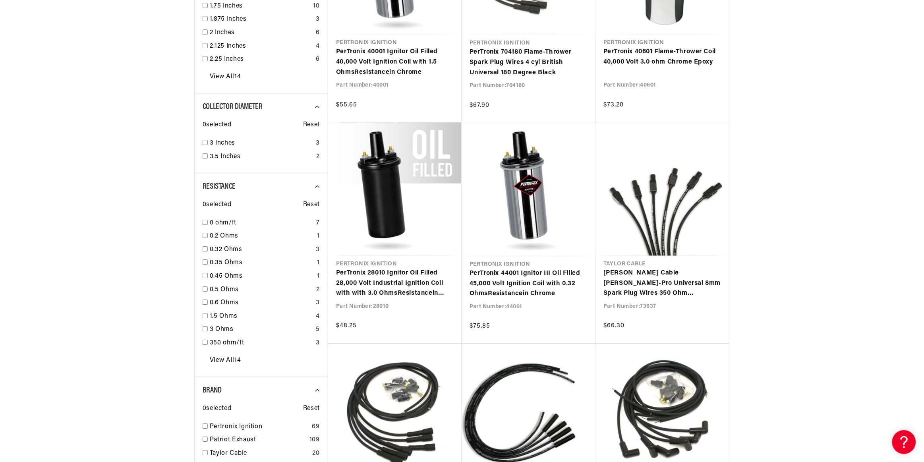
scroll to position [953, 0]
click at [227, 251] on link "0.32 Ohms" at bounding box center [261, 250] width 103 height 10
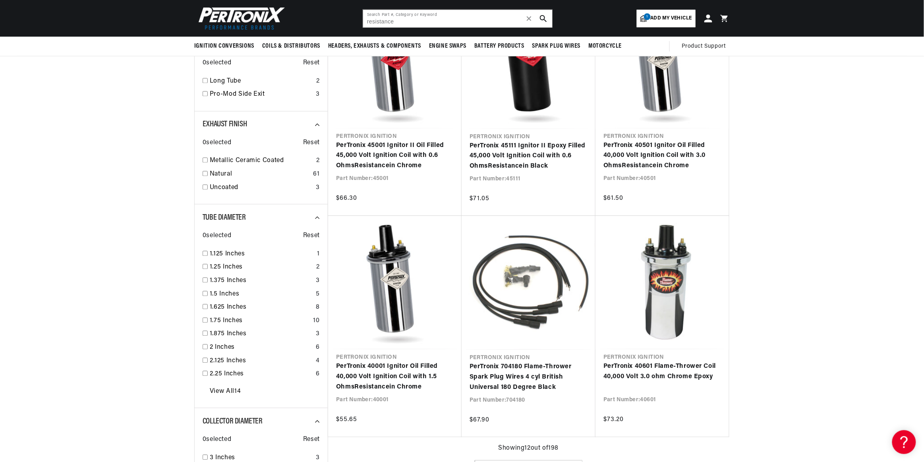
type input "lucas resistance"
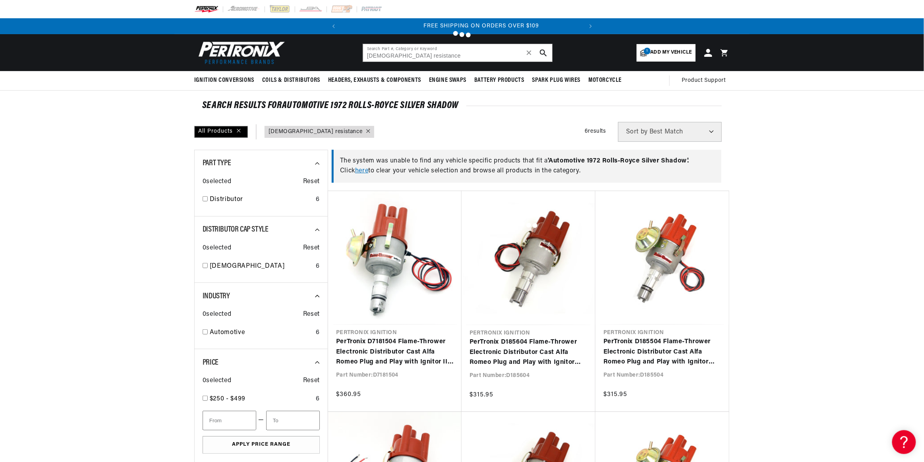
scroll to position [0, 241]
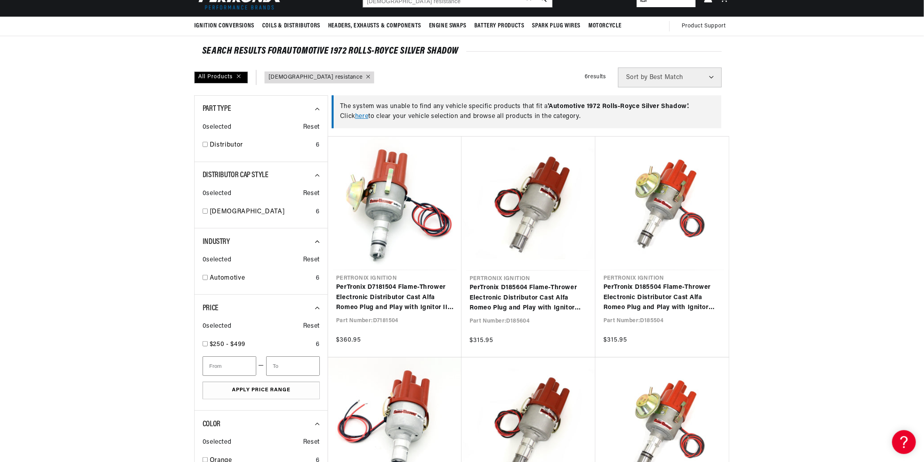
scroll to position [79, 0]
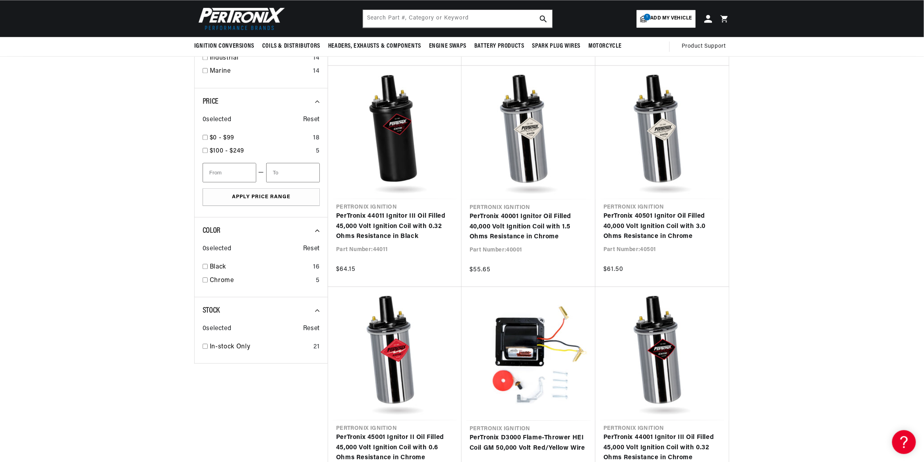
scroll to position [562, 0]
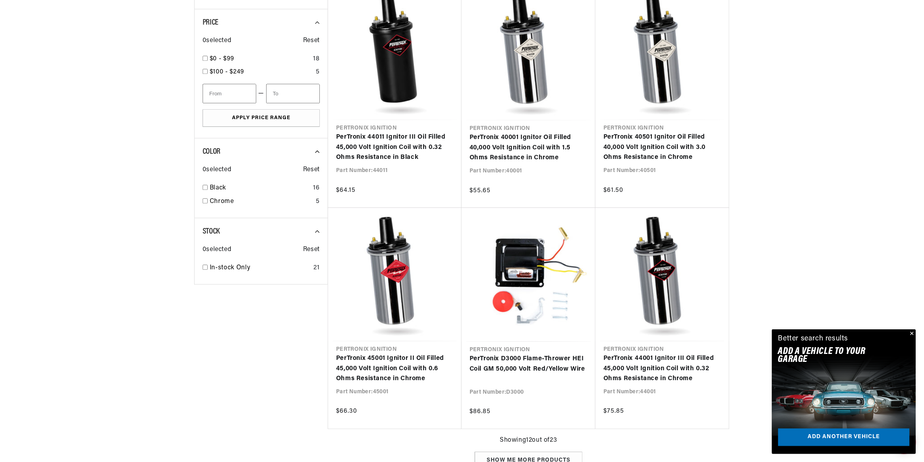
scroll to position [800, 0]
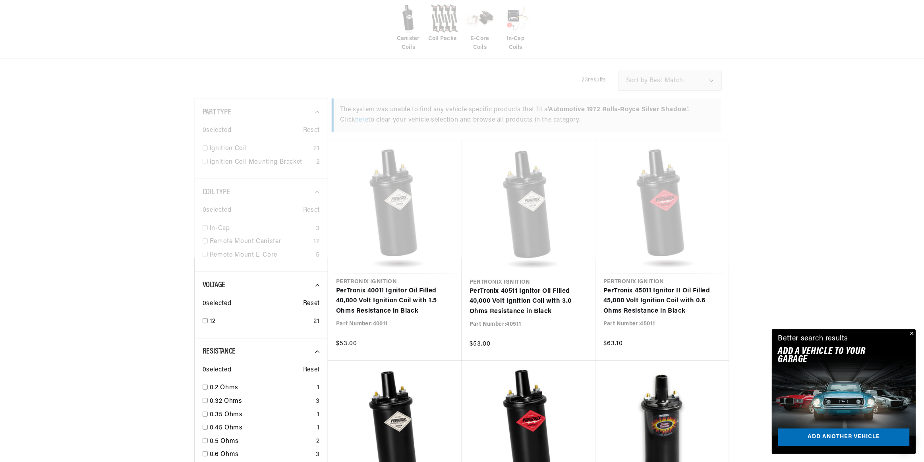
scroll to position [278, 0]
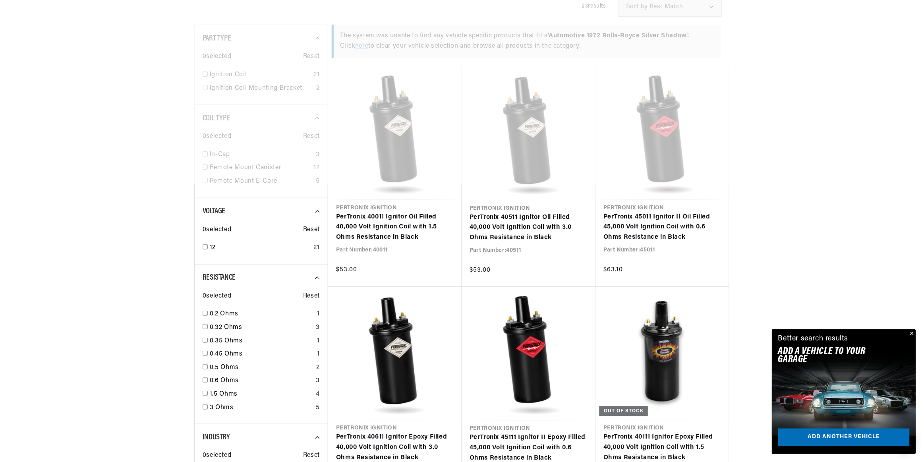
drag, startPoint x: 745, startPoint y: 227, endPoint x: 744, endPoint y: 221, distance: 6.8
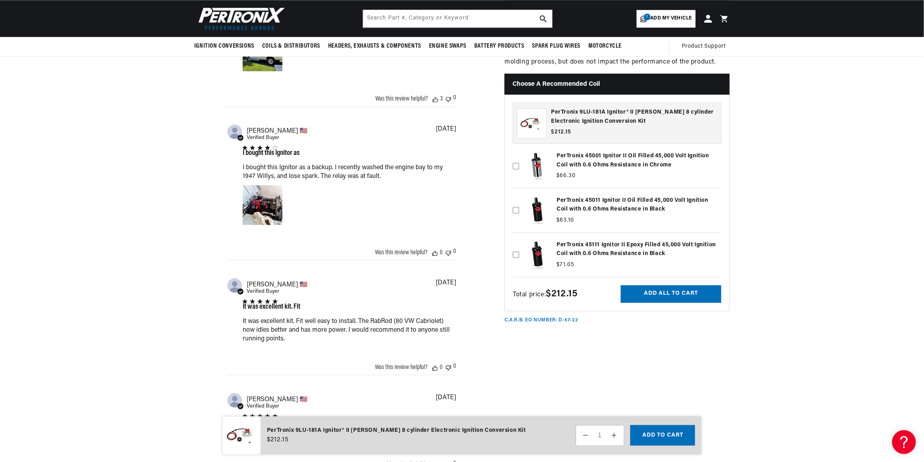
click at [634, 249] on label at bounding box center [617, 255] width 209 height 40
click at [519, 245] on input "checkbox" at bounding box center [516, 242] width 6 height 6
click at [618, 251] on label at bounding box center [617, 255] width 209 height 40
click at [519, 245] on input "checkbox" at bounding box center [516, 242] width 6 height 6
checkbox input "false"
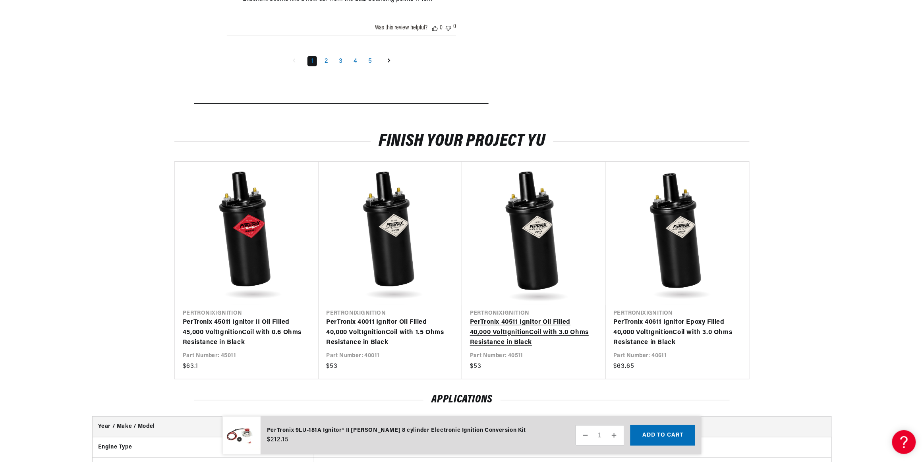
scroll to position [0, 241]
click at [543, 318] on link "PerTronix 40511 Ignitor Oil Filled 40,000 Volt Ignition Coil with 3.0 Ohms Resi…" at bounding box center [530, 333] width 120 height 31
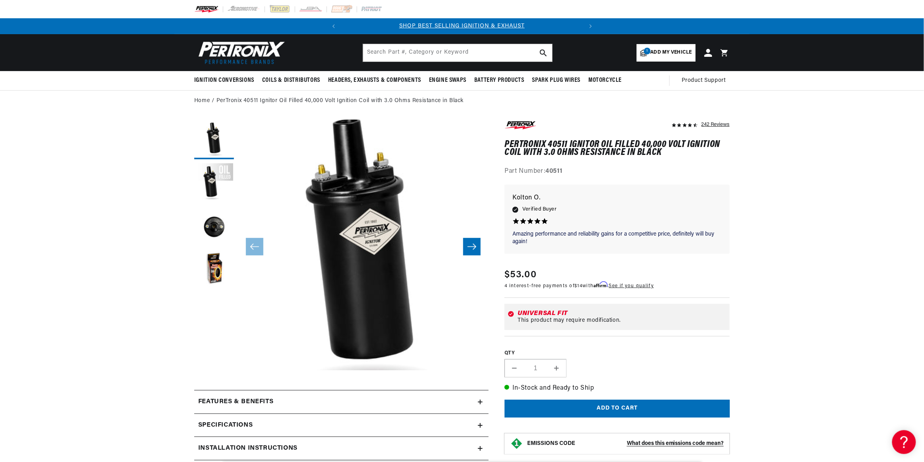
drag, startPoint x: 699, startPoint y: 132, endPoint x: 703, endPoint y: 133, distance: 4.4
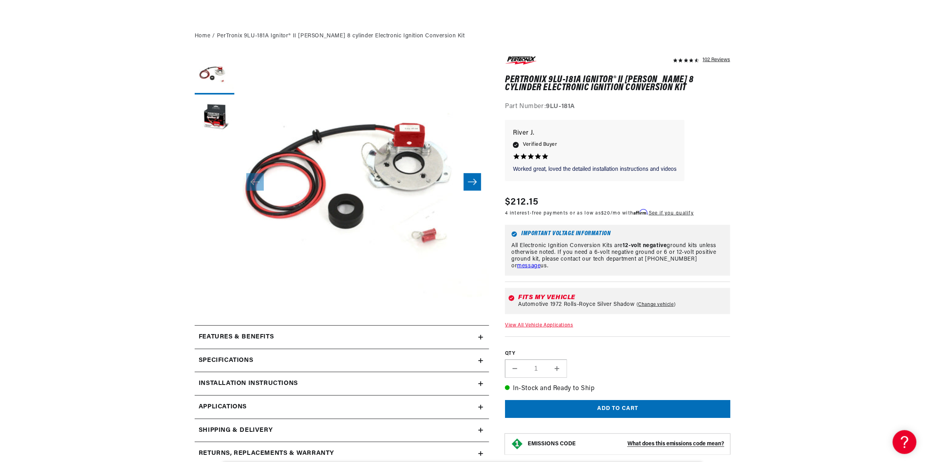
scroll to position [159, 0]
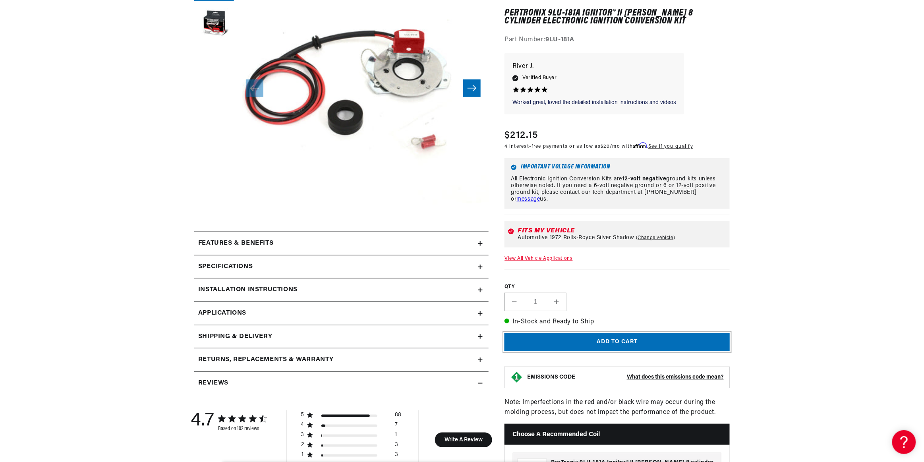
click at [624, 345] on button "Add to cart" at bounding box center [617, 343] width 225 height 18
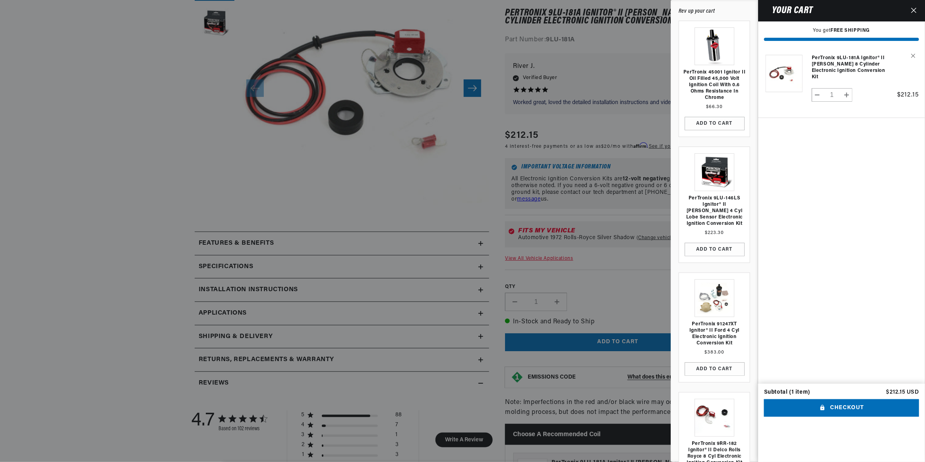
scroll to position [0, 241]
click at [841, 417] on button "Checkout" at bounding box center [841, 408] width 155 height 18
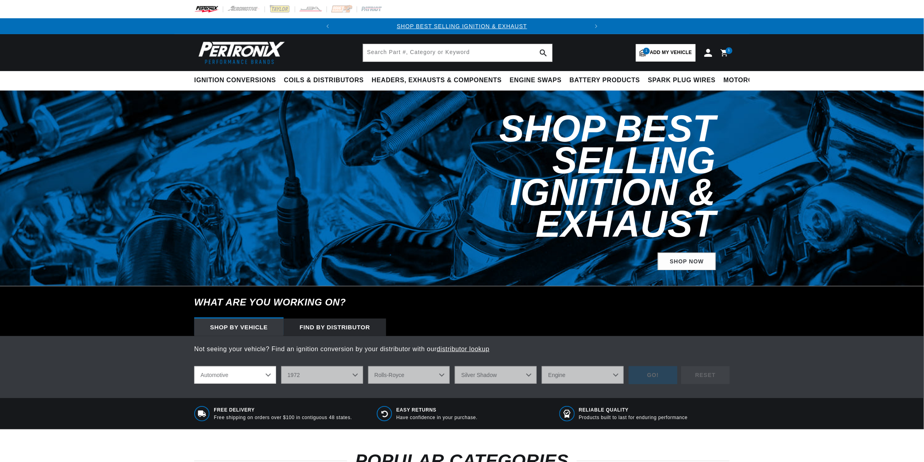
select select "1972"
select select "Rolls-Royce"
select select "Silver-Shadow"
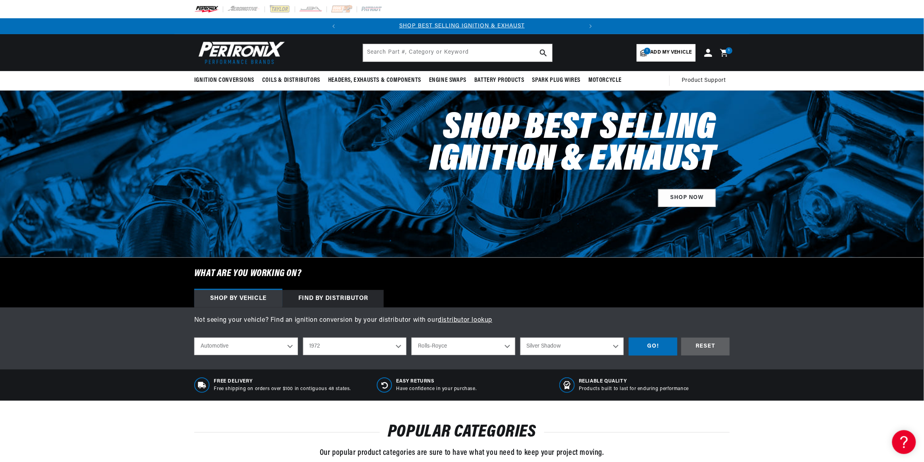
click at [728, 50] on div "1 1 item" at bounding box center [729, 50] width 7 height 7
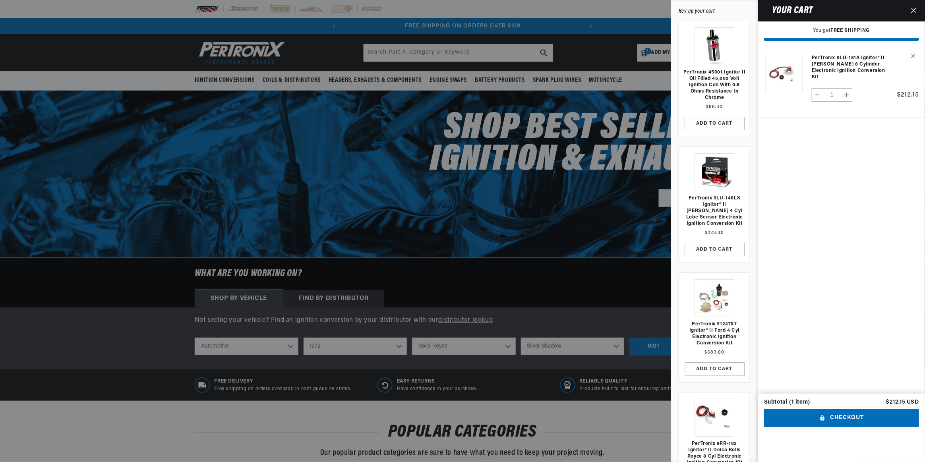
scroll to position [0, 241]
click at [806, 427] on button "Checkout" at bounding box center [841, 418] width 155 height 18
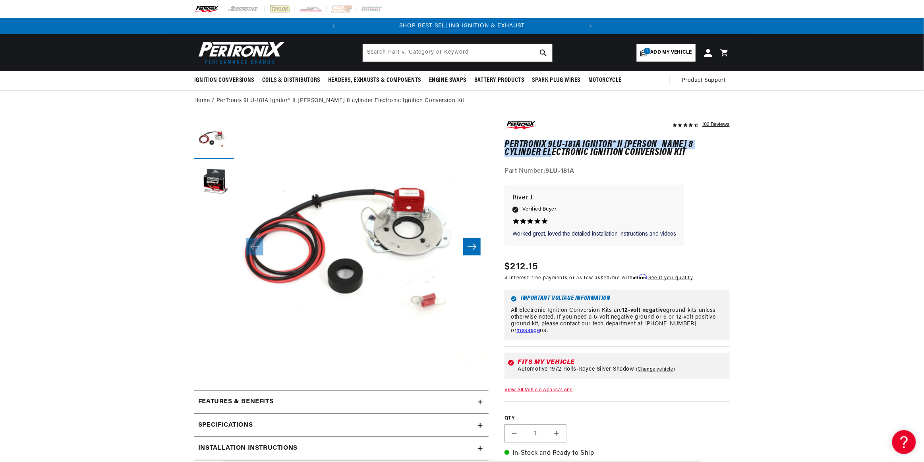
drag, startPoint x: 506, startPoint y: 141, endPoint x: 549, endPoint y: 153, distance: 44.7
click at [549, 153] on h1 "PerTronix 9LU-181A Ignitor® II [PERSON_NAME] 8 cylinder Electronic Ignition Con…" at bounding box center [617, 149] width 225 height 16
drag, startPoint x: 549, startPoint y: 153, endPoint x: 516, endPoint y: 145, distance: 33.4
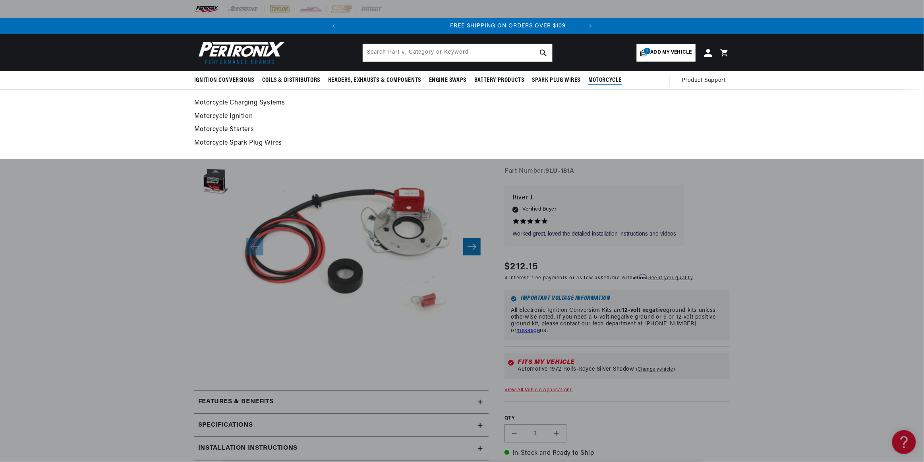
scroll to position [0, 241]
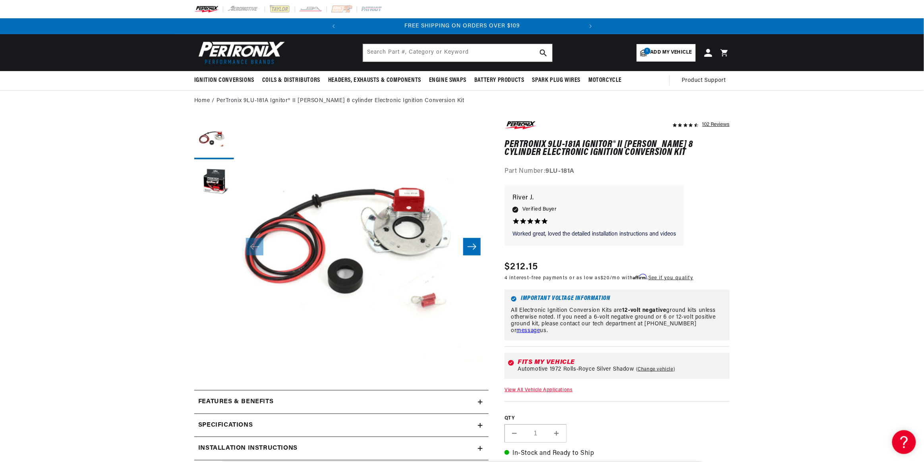
click at [592, 26] on icon "Translation missing: en.sections.announcements.next_announcement" at bounding box center [591, 26] width 2 height 4
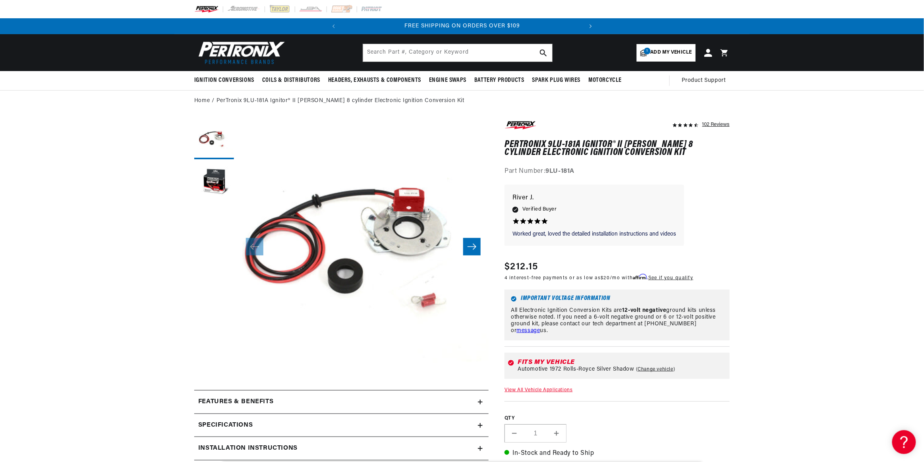
click at [592, 26] on icon "Translation missing: en.sections.announcements.next_announcement" at bounding box center [591, 26] width 2 height 4
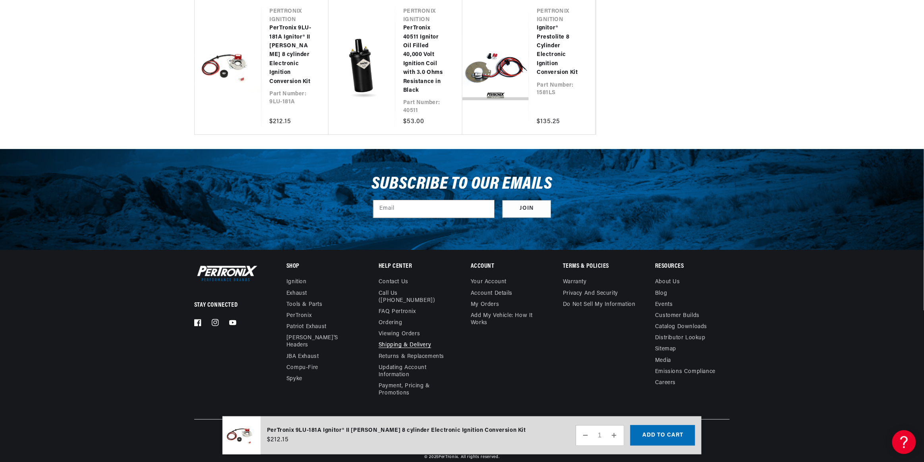
click at [399, 340] on link "Shipping & Delivery" at bounding box center [405, 345] width 52 height 11
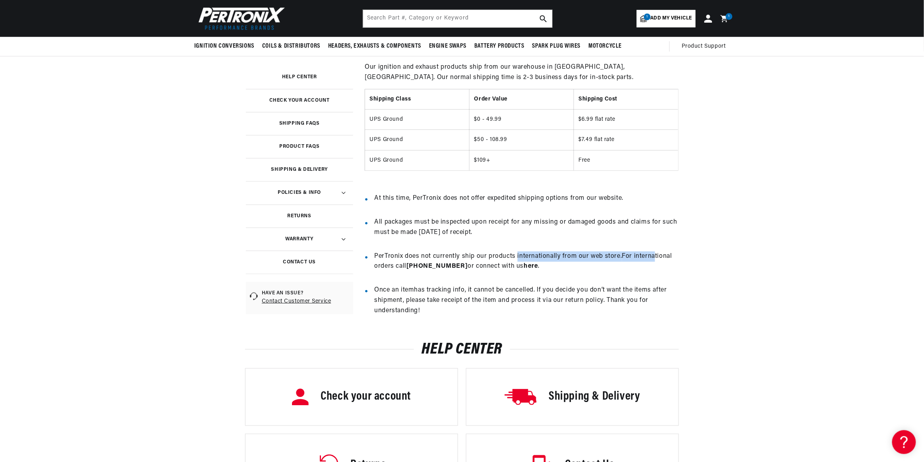
drag, startPoint x: 521, startPoint y: 252, endPoint x: 657, endPoint y: 254, distance: 136.3
click at [657, 254] on li "PerTronix does not currently ship our products internationally from our web sto…" at bounding box center [527, 267] width 304 height 31
drag, startPoint x: 657, startPoint y: 254, endPoint x: 623, endPoint y: 267, distance: 36.4
click at [623, 267] on li "PerTronix does not currently ship our products internationally from our web sto…" at bounding box center [527, 267] width 304 height 31
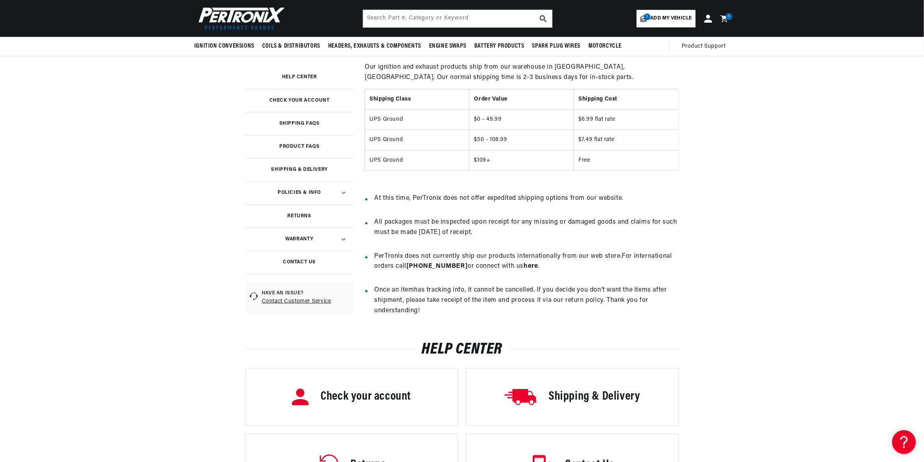
click at [524, 267] on span "here" at bounding box center [531, 266] width 14 height 6
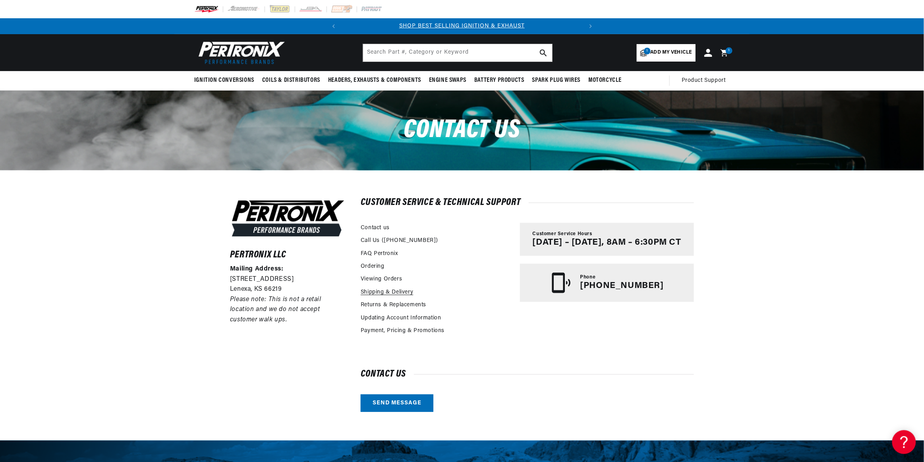
click at [400, 291] on link "Shipping & Delivery" at bounding box center [387, 292] width 52 height 9
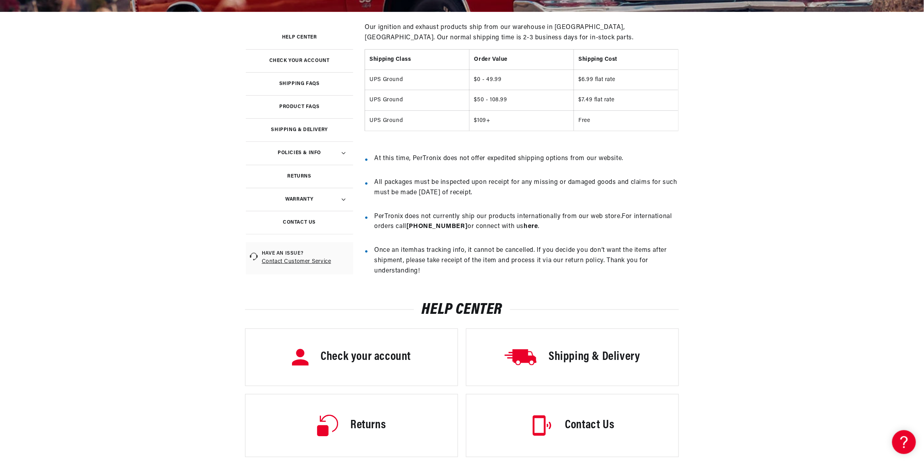
click at [524, 227] on span "here" at bounding box center [531, 226] width 14 height 6
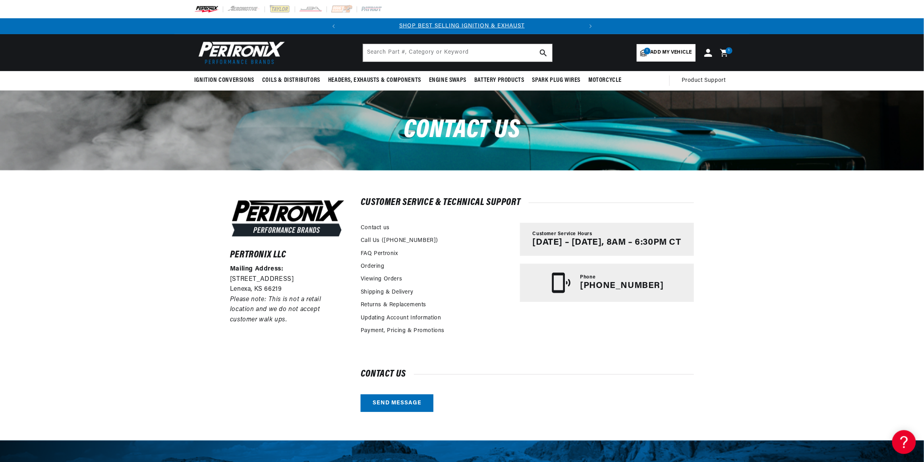
click at [724, 48] on icon at bounding box center [726, 53] width 19 height 10
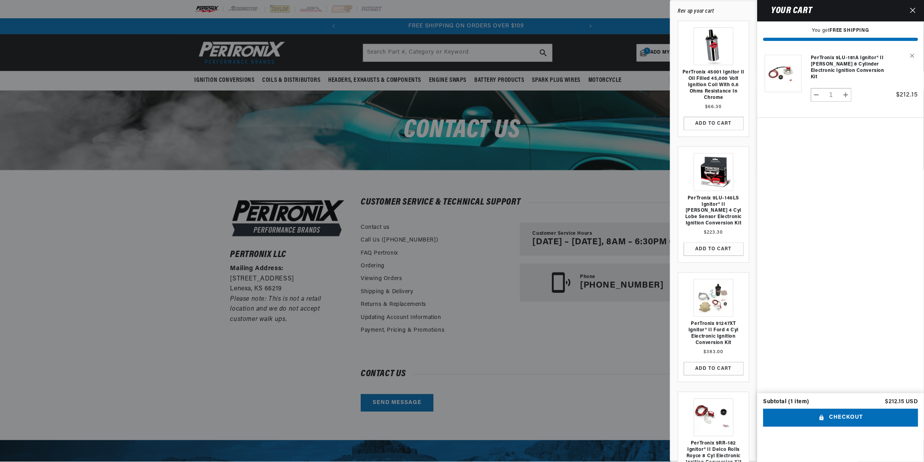
scroll to position [0, 241]
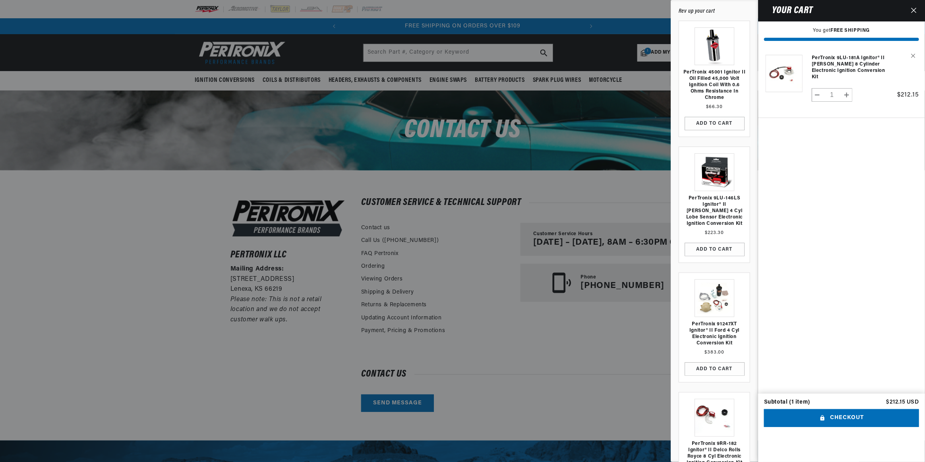
click at [816, 142] on cart-drawer-items "Product image Product Total Quantity PerTronix 9LU-181A Ignitor® II Lucas 8 cyl…" at bounding box center [841, 220] width 167 height 347
click at [534, 342] on div at bounding box center [462, 231] width 925 height 462
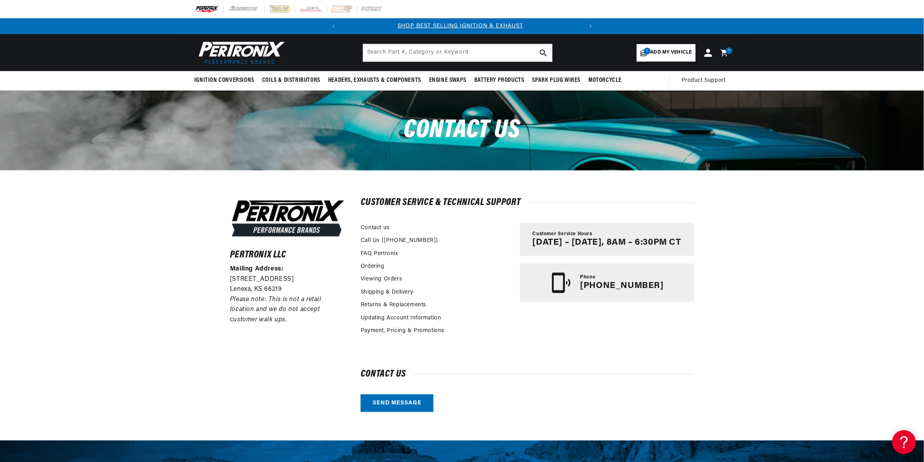
scroll to position [0, 0]
click at [403, 405] on link "Send message" at bounding box center [397, 404] width 73 height 18
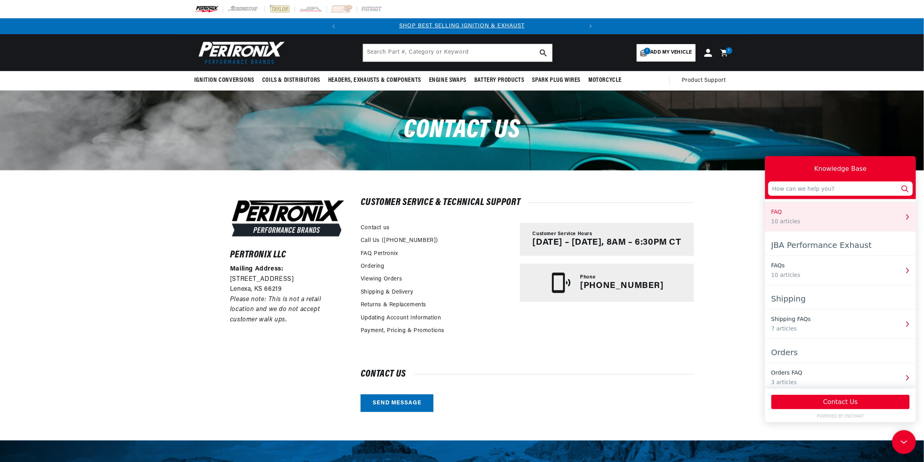
scroll to position [39, 0]
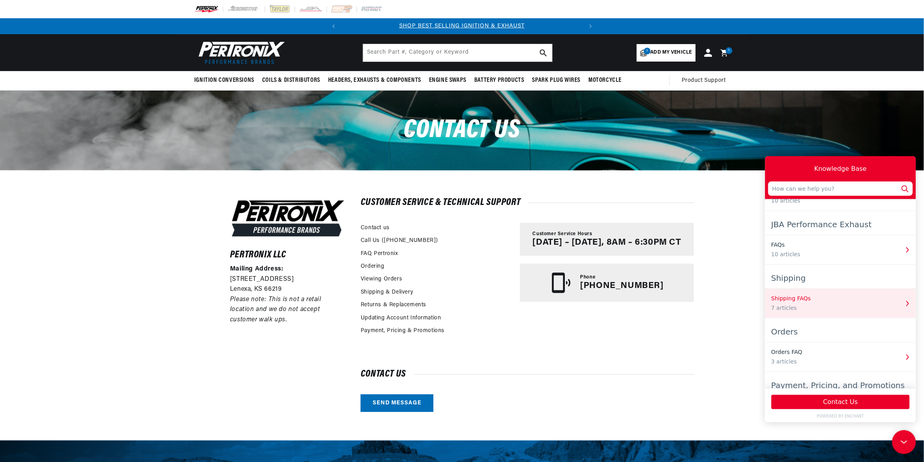
click at [859, 296] on div "Shipping FAQs" at bounding box center [835, 298] width 128 height 8
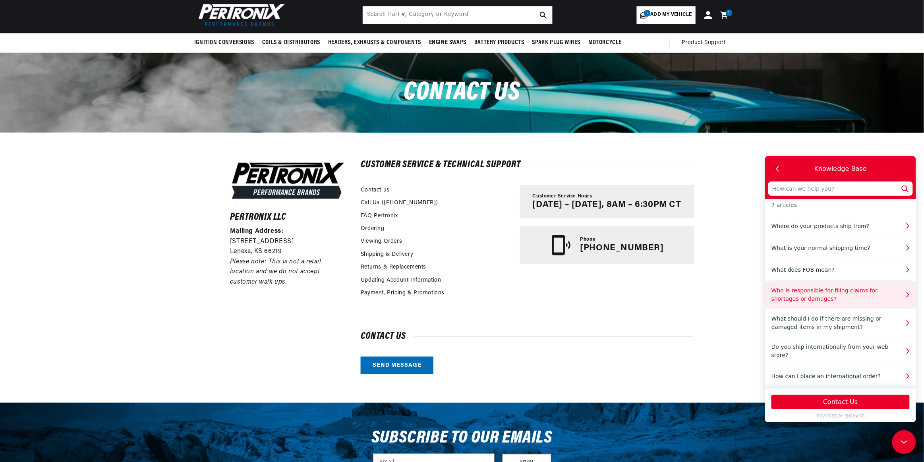
scroll to position [0, 0]
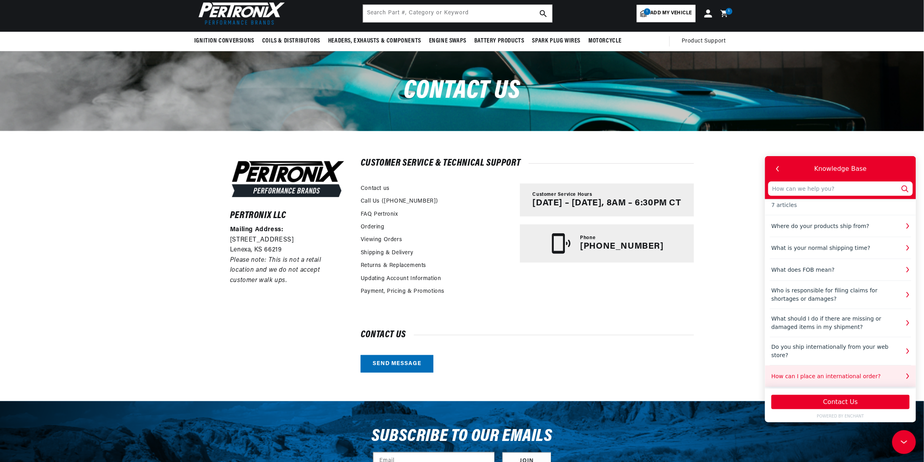
click at [827, 379] on button "How can I place an international order?" at bounding box center [840, 375] width 151 height 21
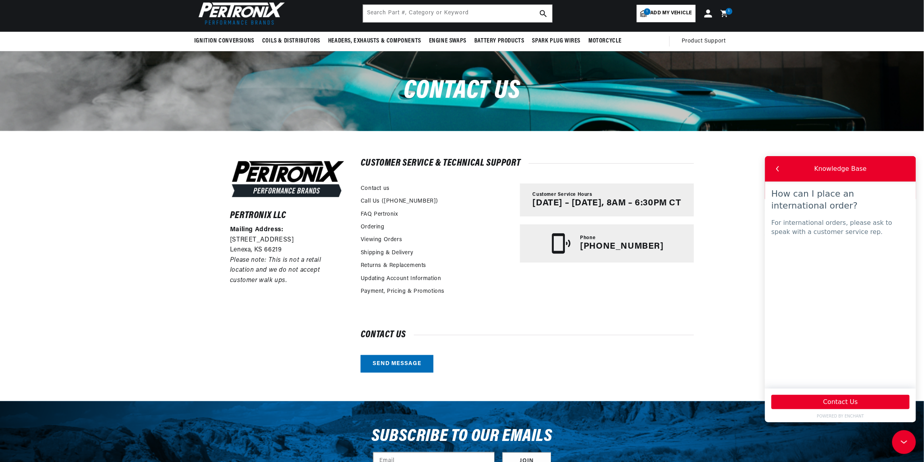
scroll to position [0, 241]
click at [823, 235] on p "For international orders, please ask to speak with a customer service rep." at bounding box center [840, 227] width 138 height 18
click at [826, 257] on div "How can I place an international order? For international orders, please ask to…" at bounding box center [840, 284] width 151 height 207
click at [827, 400] on button "Contact Us" at bounding box center [840, 402] width 138 height 14
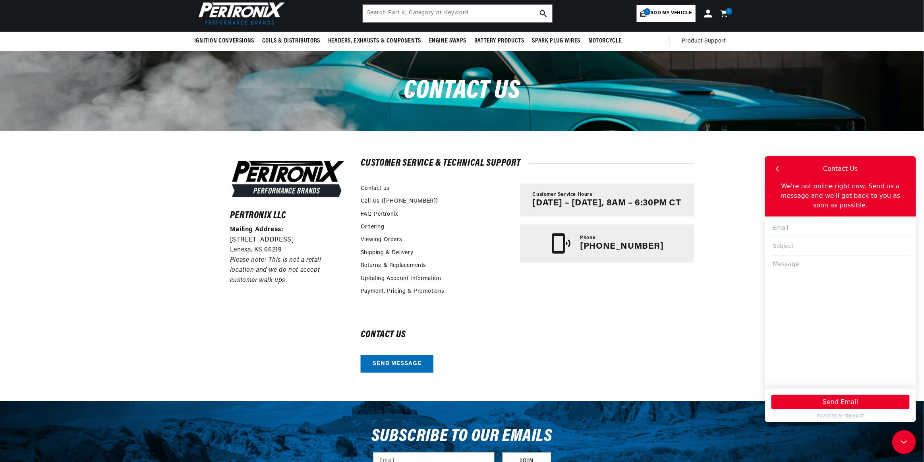
click at [829, 231] on input "text" at bounding box center [840, 228] width 138 height 18
type input "telefishhion@gmail.com"
click at [799, 246] on input "text" at bounding box center [840, 246] width 138 height 18
click at [778, 169] on icon "button" at bounding box center [778, 168] width 10 height 10
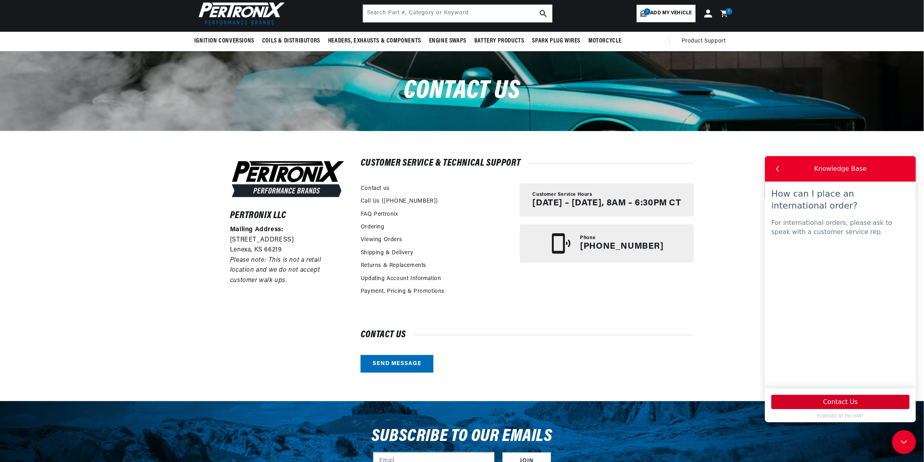
scroll to position [0, 0]
click at [806, 400] on button "Contact Us" at bounding box center [840, 402] width 138 height 14
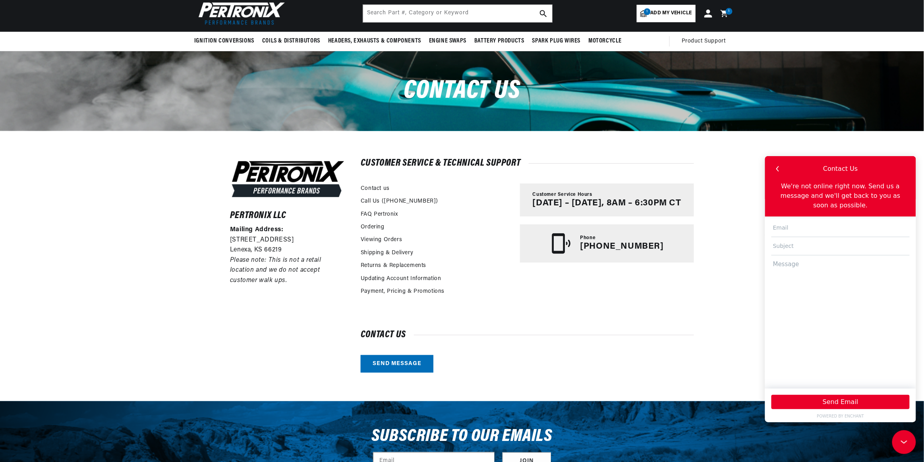
click at [805, 230] on input "text" at bounding box center [840, 228] width 138 height 18
type input "telefishhion@gmail.com"
click at [799, 244] on input "text" at bounding box center [840, 246] width 138 height 18
type input "a"
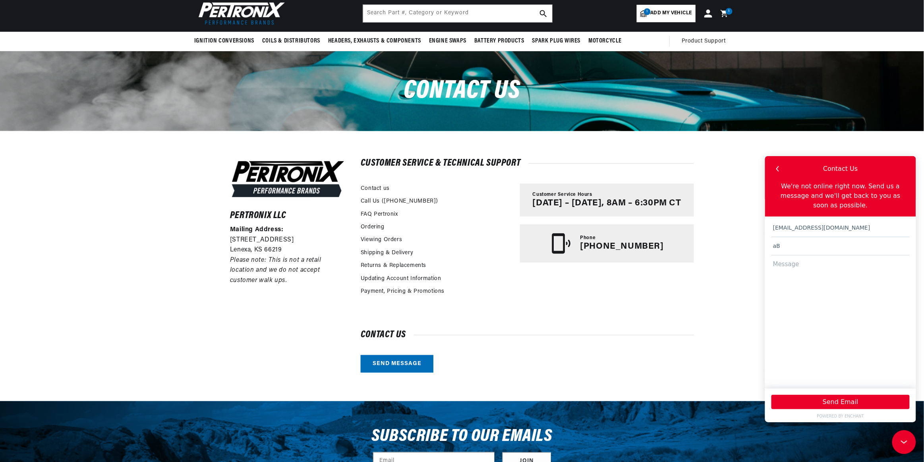
type input "a"
click at [775, 167] on icon "button" at bounding box center [778, 168] width 10 height 10
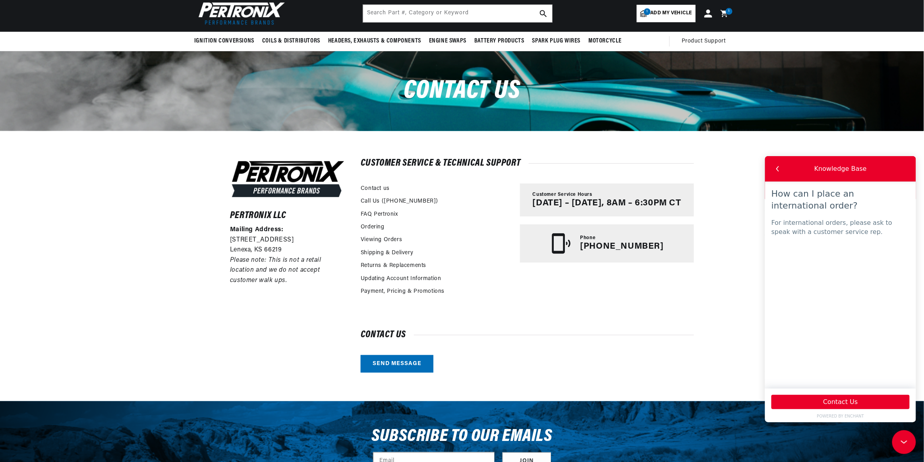
scroll to position [0, 0]
click at [822, 403] on button "Contact Us" at bounding box center [840, 402] width 138 height 14
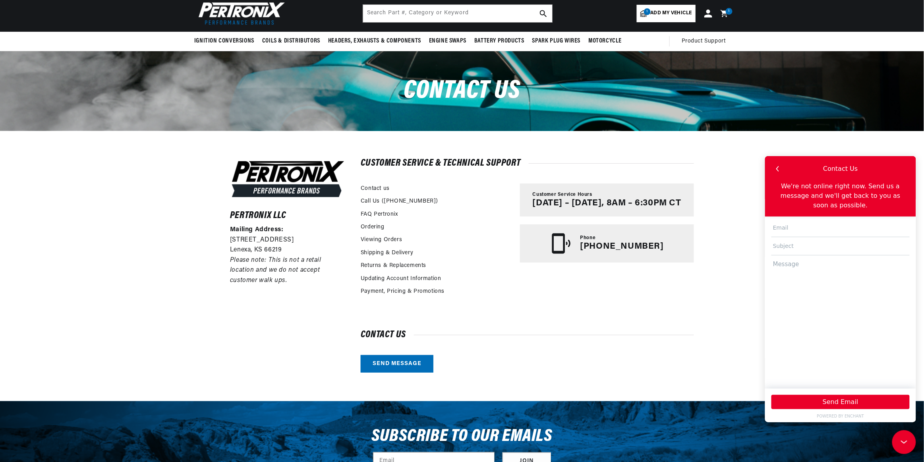
click at [791, 234] on input "text" at bounding box center [840, 228] width 138 height 18
type input "telefishhion@gmail.com"
click at [801, 250] on input "text" at bounding box center [840, 246] width 138 height 18
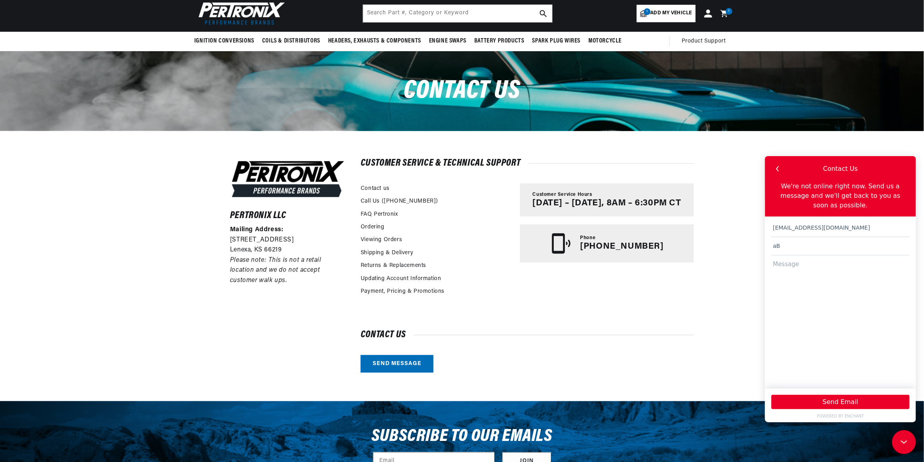
type input "a"
type input "About international order"
click at [779, 165] on icon "button" at bounding box center [778, 168] width 10 height 10
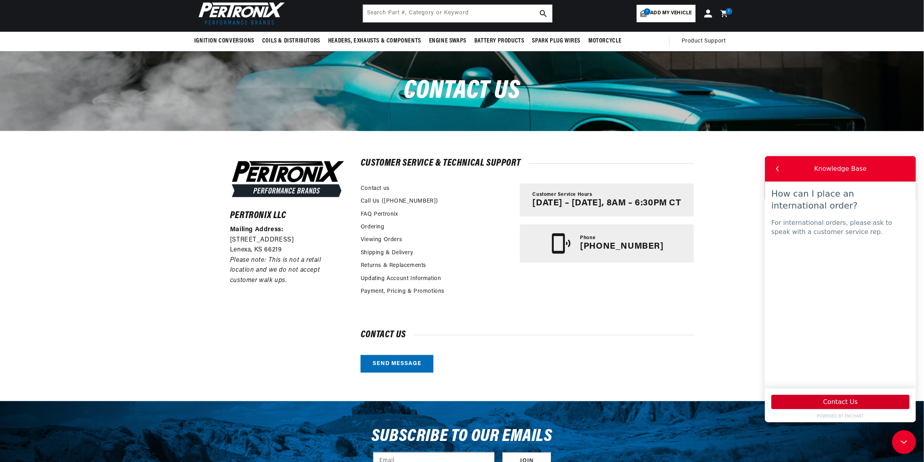
click at [844, 400] on button "Contact Us" at bounding box center [840, 402] width 138 height 14
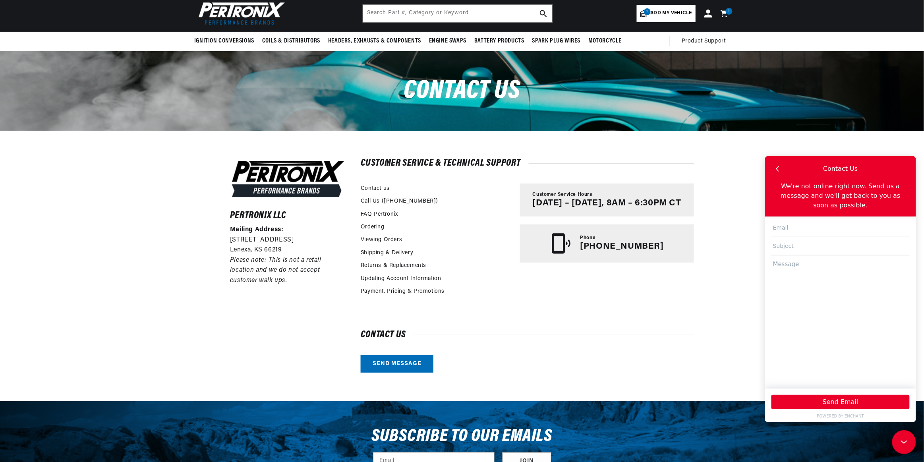
click at [791, 231] on input "text" at bounding box center [840, 228] width 138 height 18
type input "telefishhion@gmail.com"
click at [795, 245] on input "text" at bounding box center [840, 246] width 138 height 18
type input "International order placement"
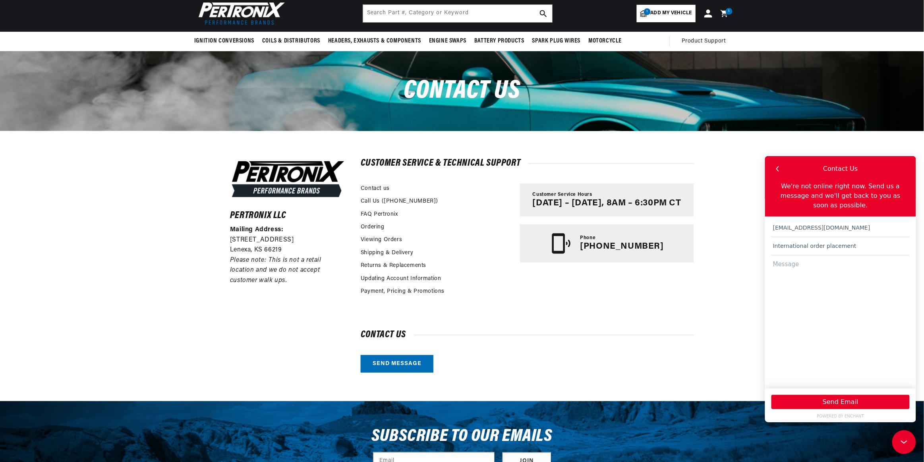
click at [800, 263] on textarea at bounding box center [840, 318] width 138 height 126
paste textarea "https://pertronixbrands.com/products/pertronix-9lu-181a-ignitor-ii-adaptive-dwe…"
drag, startPoint x: 886, startPoint y: 313, endPoint x: 888, endPoint y: 321, distance: 8.5
click at [888, 321] on textarea "Hi there I am from Hong Kong and want to place an order for https://pertronixbr…" at bounding box center [840, 318] width 138 height 126
click at [851, 332] on textarea "Hi there I am from Hong Kong and want to place an order for https://pertronixbr…" at bounding box center [840, 318] width 138 height 126
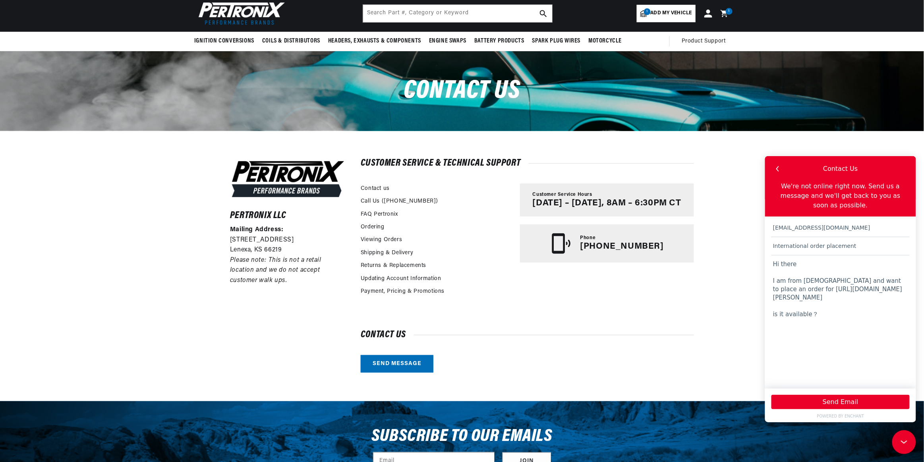
click at [825, 332] on textarea "Hi there I am from Hong Kong and want to place an order for https://pertronixbr…" at bounding box center [840, 318] width 138 height 126
drag, startPoint x: 876, startPoint y: 314, endPoint x: 769, endPoint y: 294, distance: 108.5
click at [769, 294] on div "telefishhion@gmail.com International order placement Hi there I am from Hong Ko…" at bounding box center [840, 302] width 151 height 172
paste textarea "PerTronix 9LU-181A Ignitor® II [PERSON_NAME] 8 cylinder Electronic Ignition Con…"
click at [837, 316] on textarea "Hi there I am from Hong Kong and want to place an order for "PerTronix 9LU-181A…" at bounding box center [840, 318] width 138 height 126
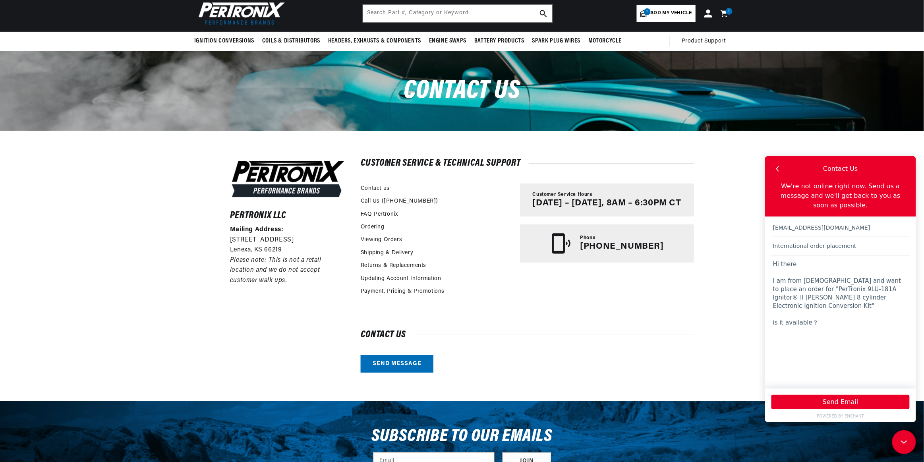
scroll to position [0, 0]
type textarea "Hi there I am from Hong Kong and want to place an order for "PerTronix 9LU-181A…"
click at [833, 405] on button "Send Email" at bounding box center [840, 402] width 138 height 14
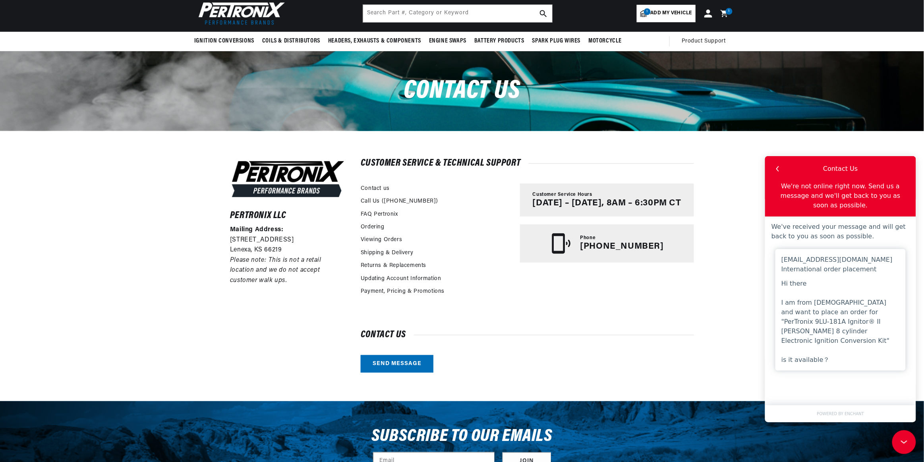
scroll to position [0, 241]
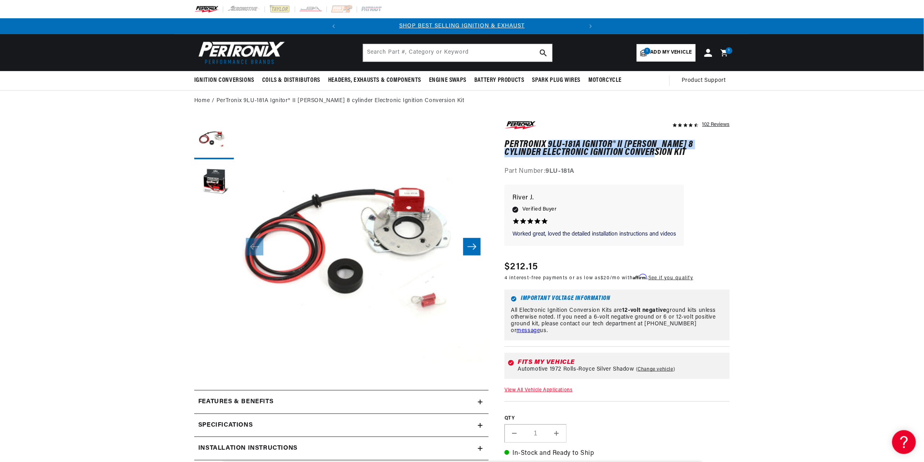
drag, startPoint x: 548, startPoint y: 144, endPoint x: 656, endPoint y: 151, distance: 108.3
click at [656, 151] on h1 "PerTronix 9LU-181A Ignitor® II [PERSON_NAME] 8 cylinder Electronic Ignition Con…" at bounding box center [617, 149] width 225 height 16
drag, startPoint x: 656, startPoint y: 151, endPoint x: 598, endPoint y: 146, distance: 58.3
copy h1 "9LU-181A Ignitor® II [PERSON_NAME] 8 cylinder Electronic Ignition Conversion Kit"
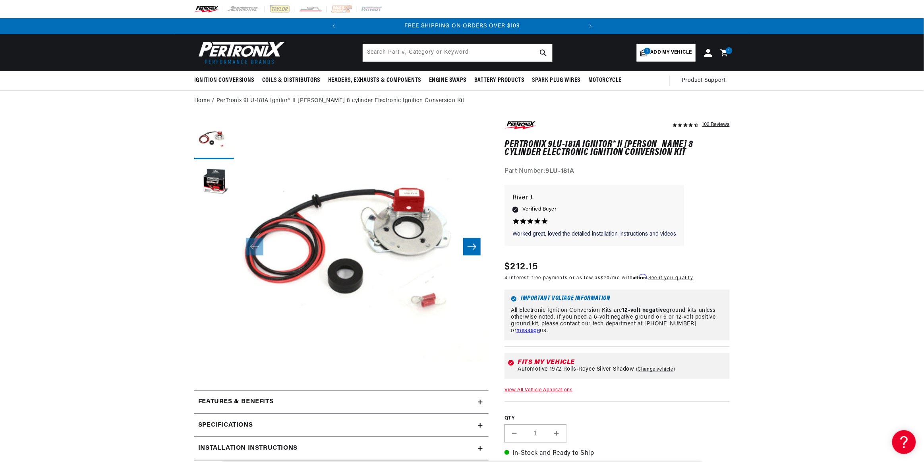
click at [544, 141] on h1 "PerTronix 9LU-181A Ignitor® II [PERSON_NAME] 8 cylinder Electronic Ignition Con…" at bounding box center [617, 149] width 225 height 16
drag, startPoint x: 506, startPoint y: 143, endPoint x: 653, endPoint y: 153, distance: 147.4
click at [653, 153] on h1 "PerTronix 9LU-181A Ignitor® II [PERSON_NAME] 8 cylinder Electronic Ignition Con…" at bounding box center [617, 149] width 225 height 16
drag, startPoint x: 653, startPoint y: 153, endPoint x: 633, endPoint y: 149, distance: 19.9
copy h1 "PerTronix 9LU-181A Ignitor® II [PERSON_NAME] 8 cylinder Electronic Ignition Con…"
